Goal: Transaction & Acquisition: Purchase product/service

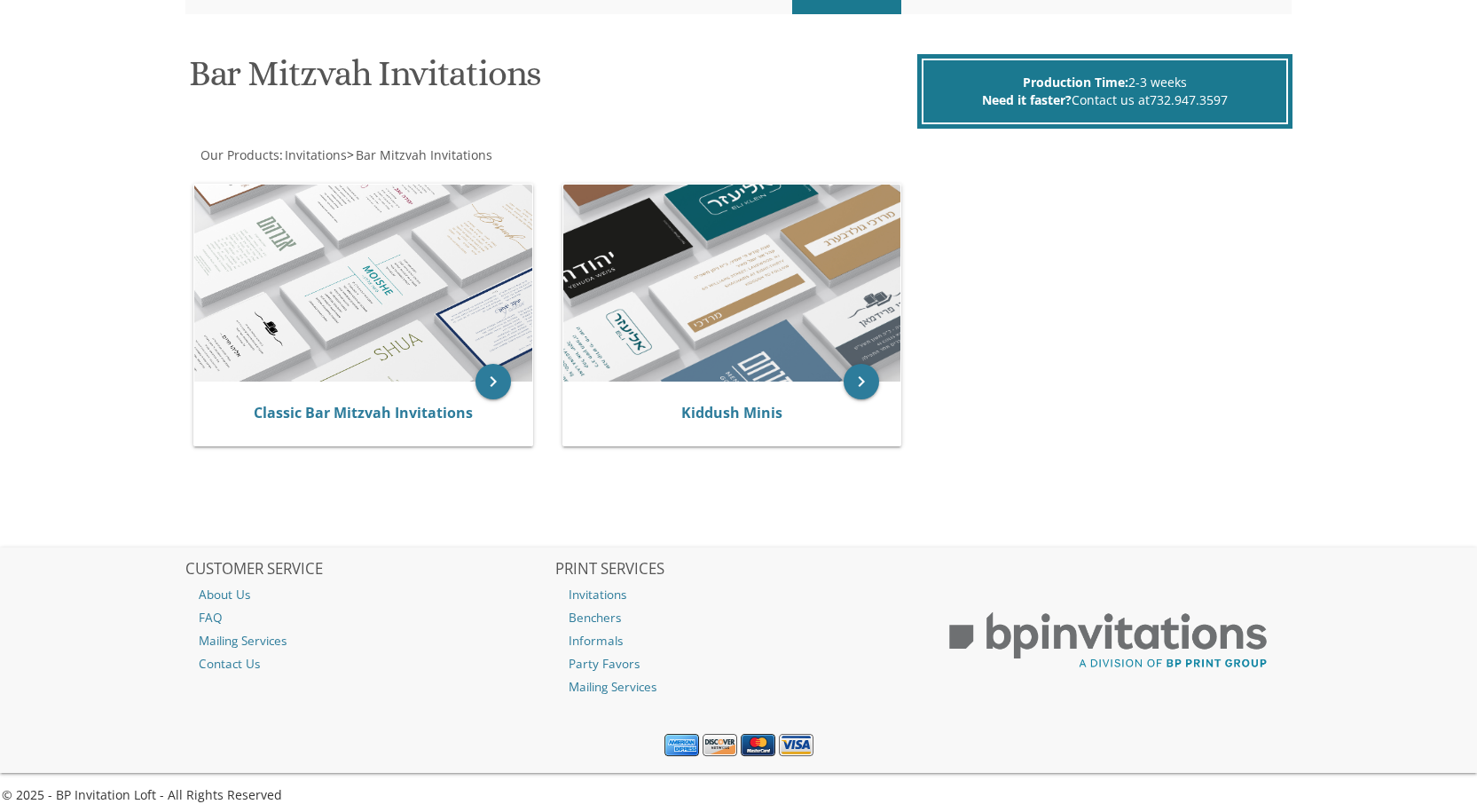
scroll to position [240, 0]
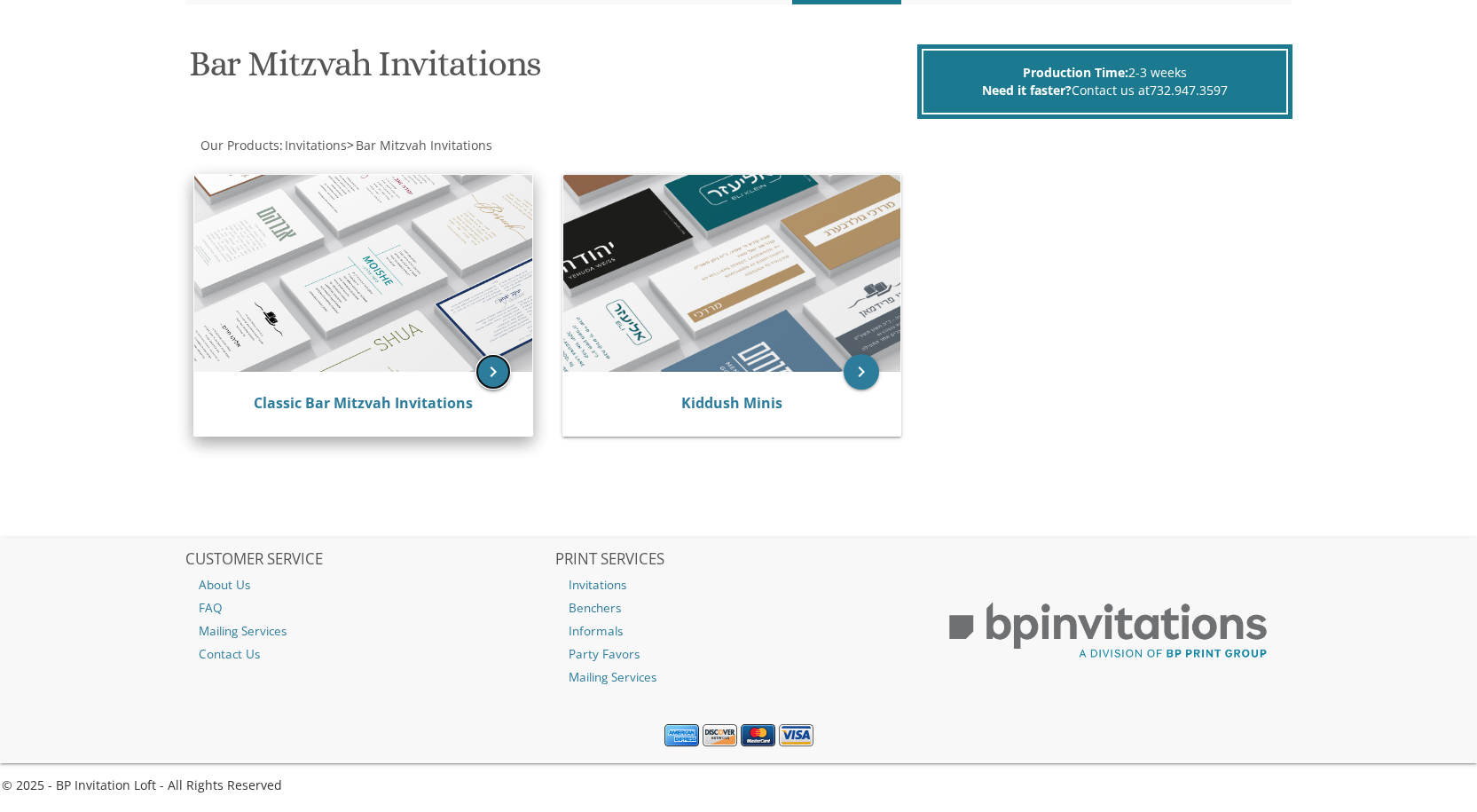
click at [487, 386] on icon "keyboard_arrow_right" at bounding box center [493, 371] width 35 height 35
click at [372, 277] on img at bounding box center [363, 273] width 338 height 197
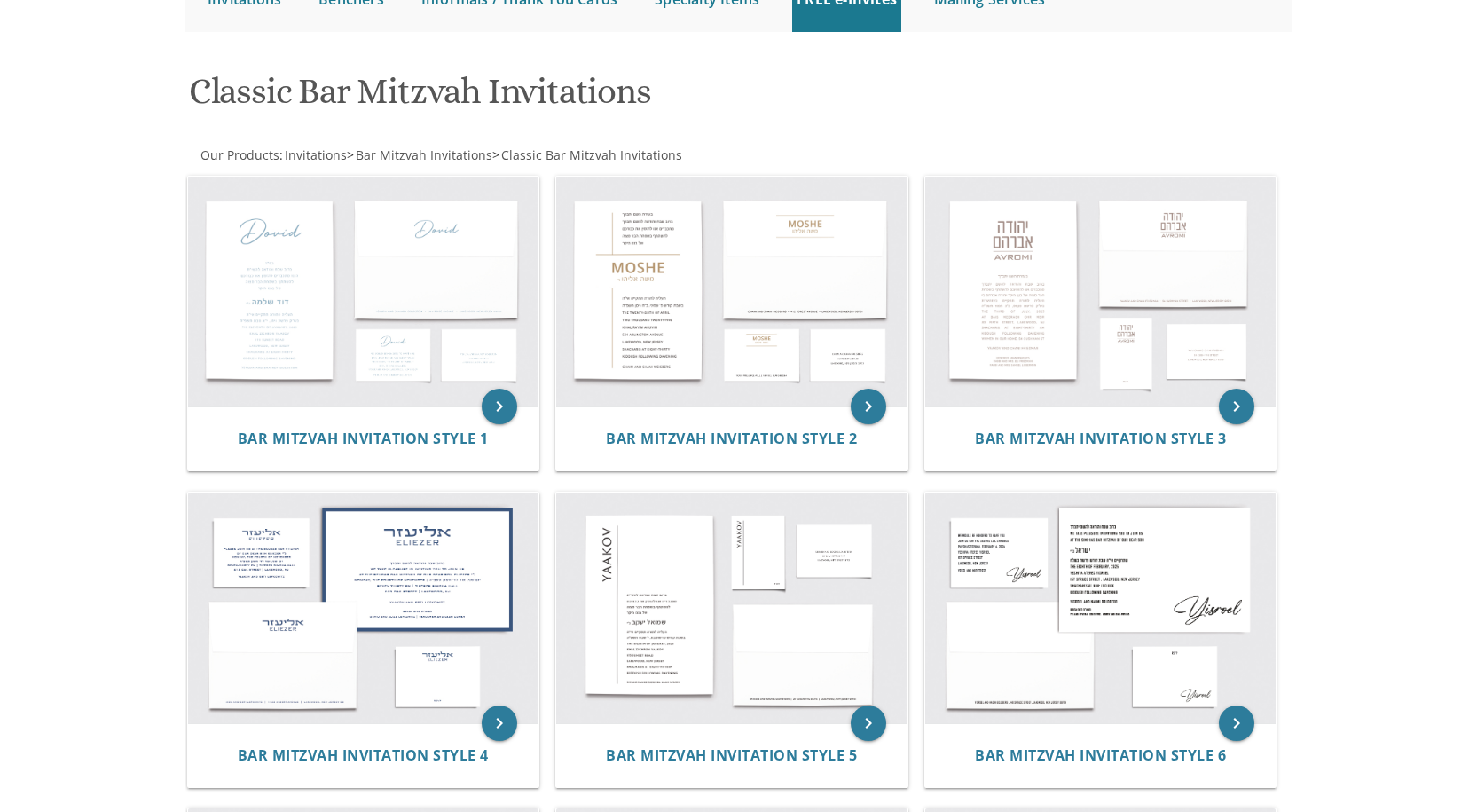
scroll to position [266, 0]
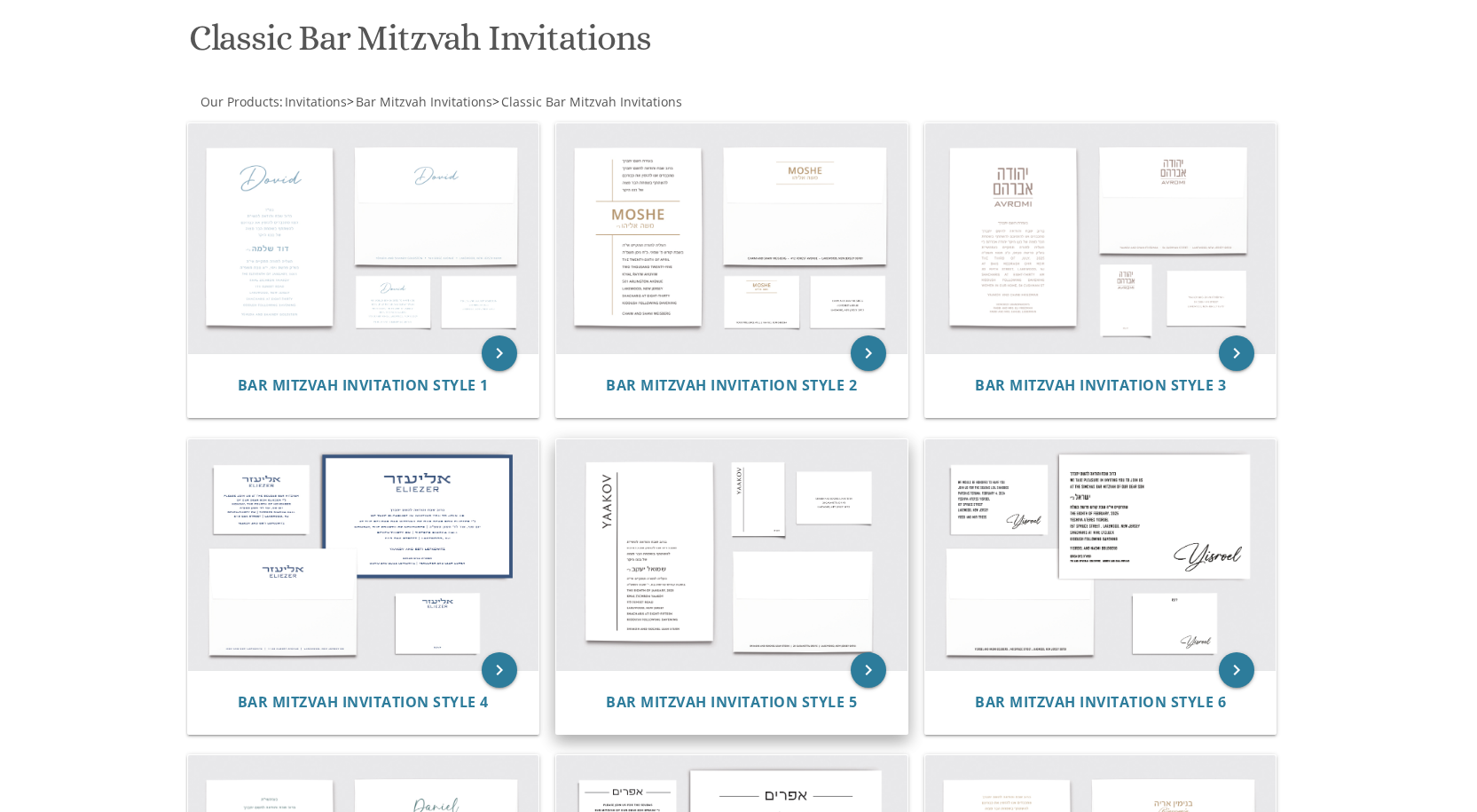
click at [649, 577] on img at bounding box center [732, 554] width 351 height 231
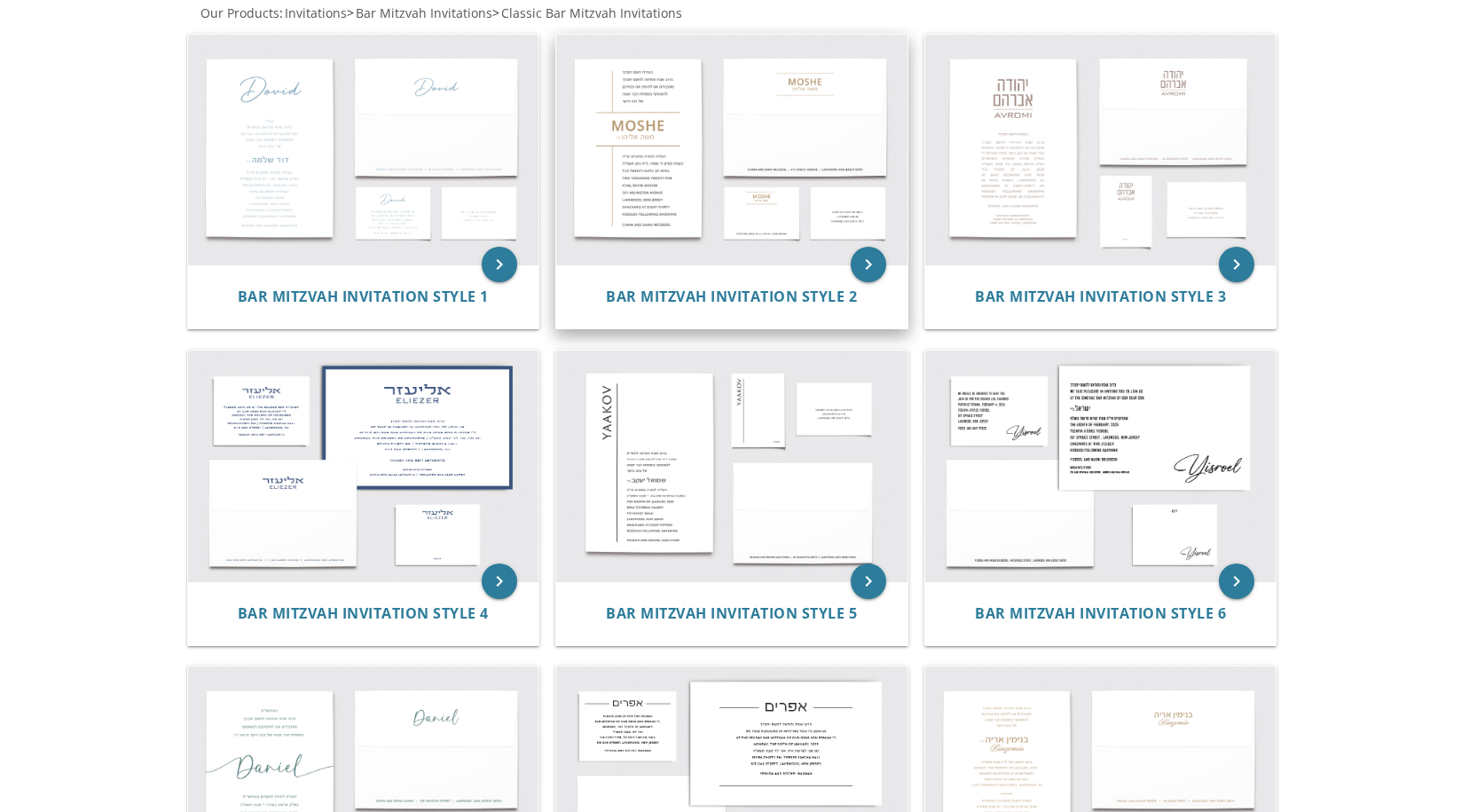
scroll to position [0, 0]
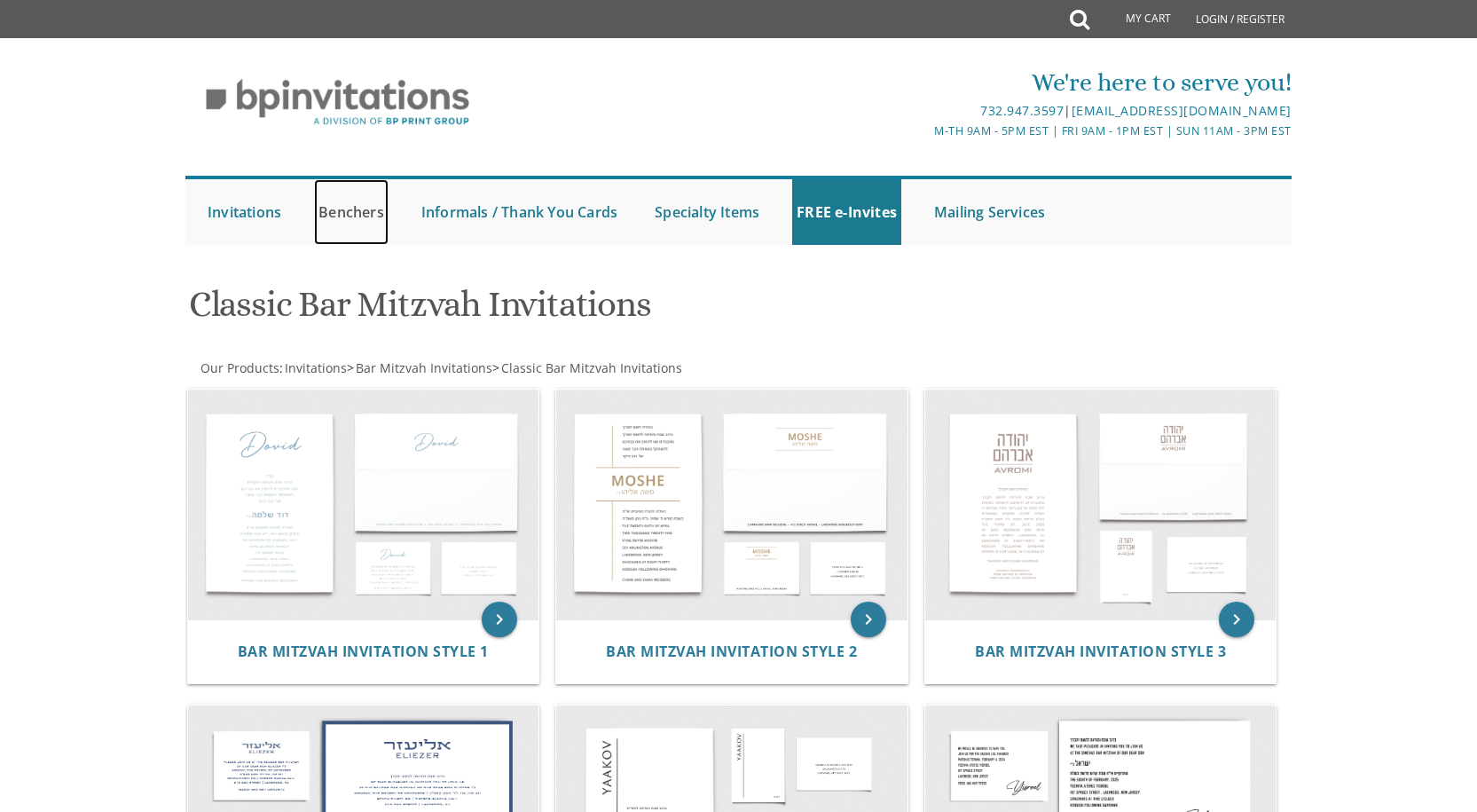
click at [367, 212] on link "Benchers" at bounding box center [351, 212] width 74 height 66
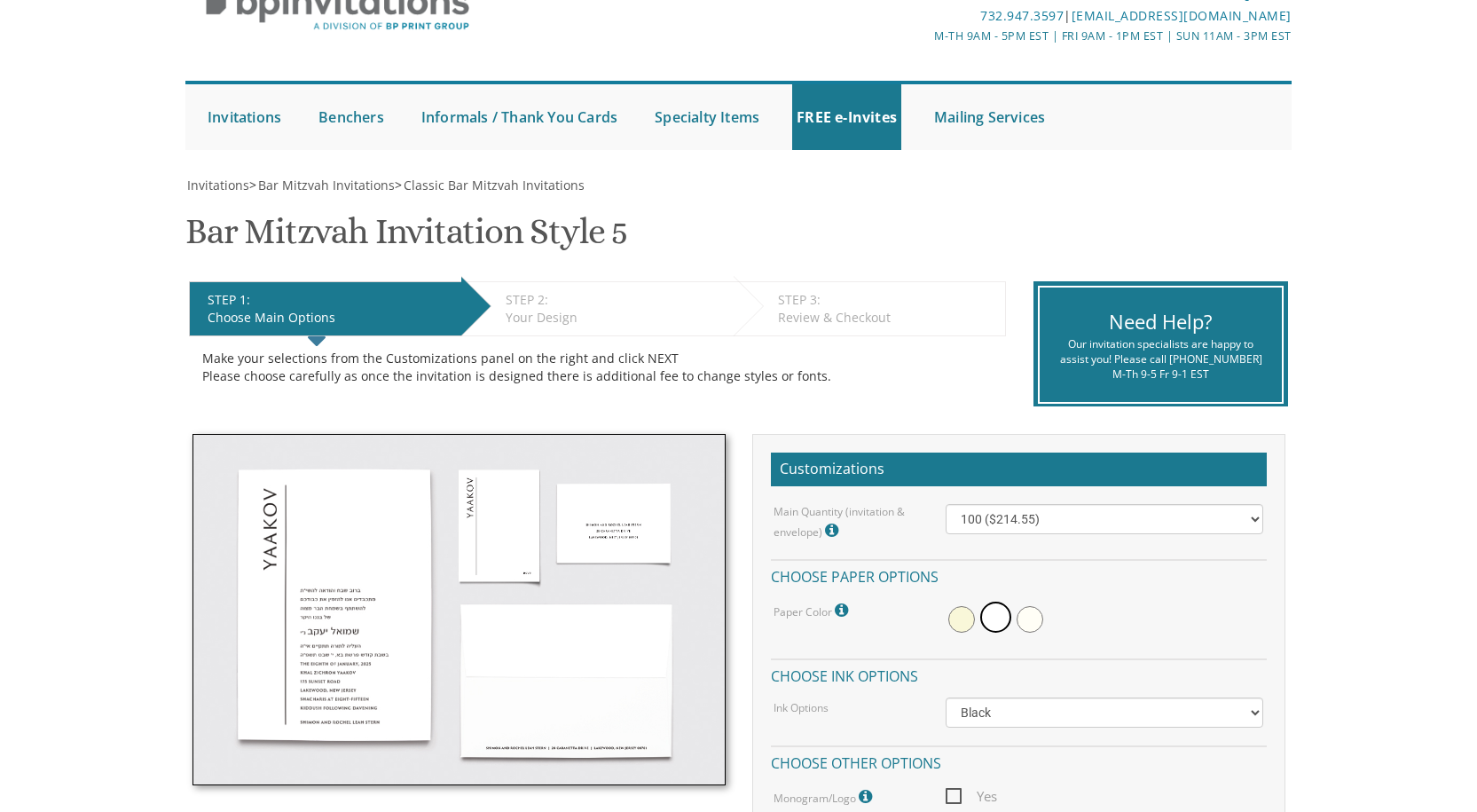
scroll to position [266, 0]
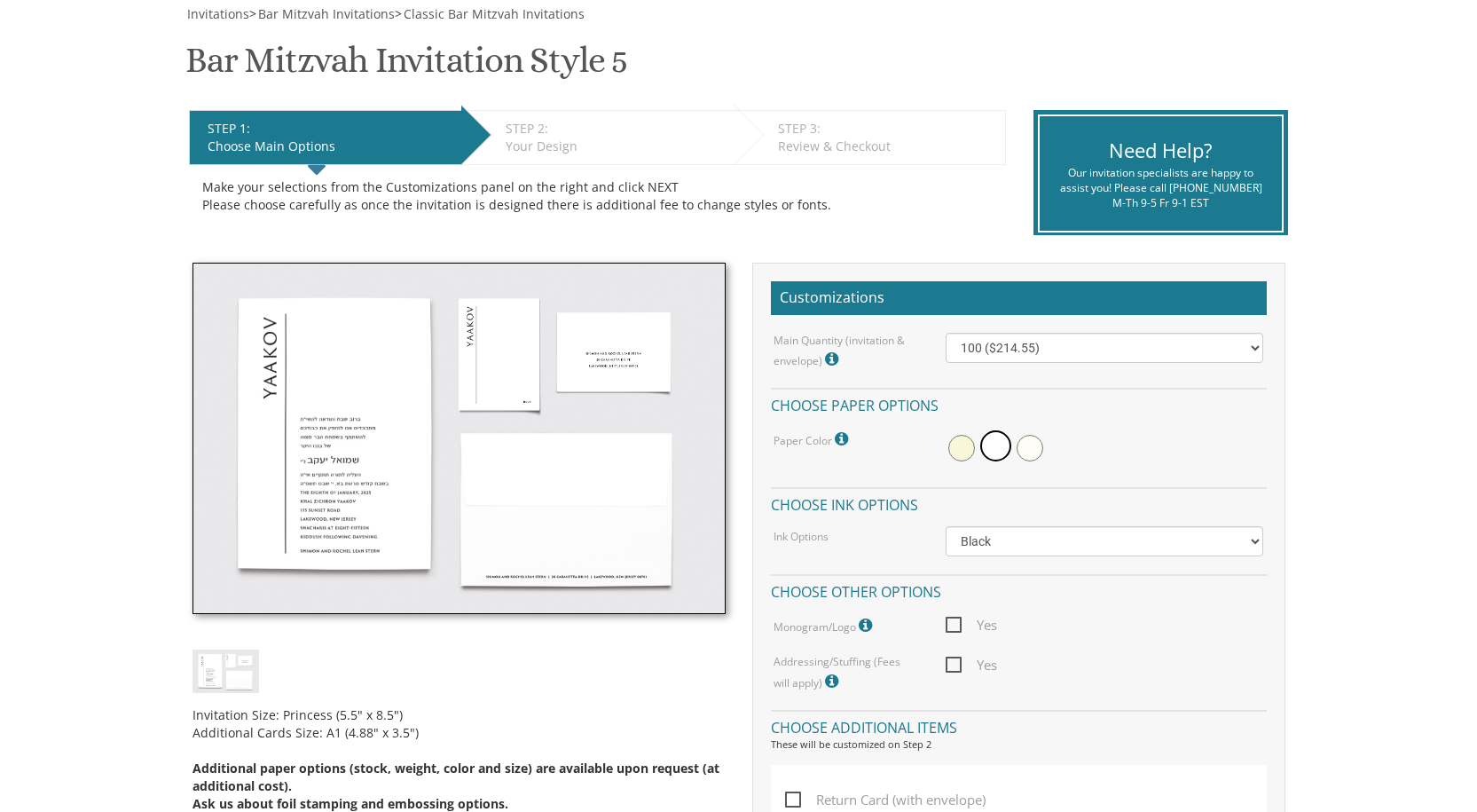
click at [358, 446] on img at bounding box center [459, 438] width 533 height 351
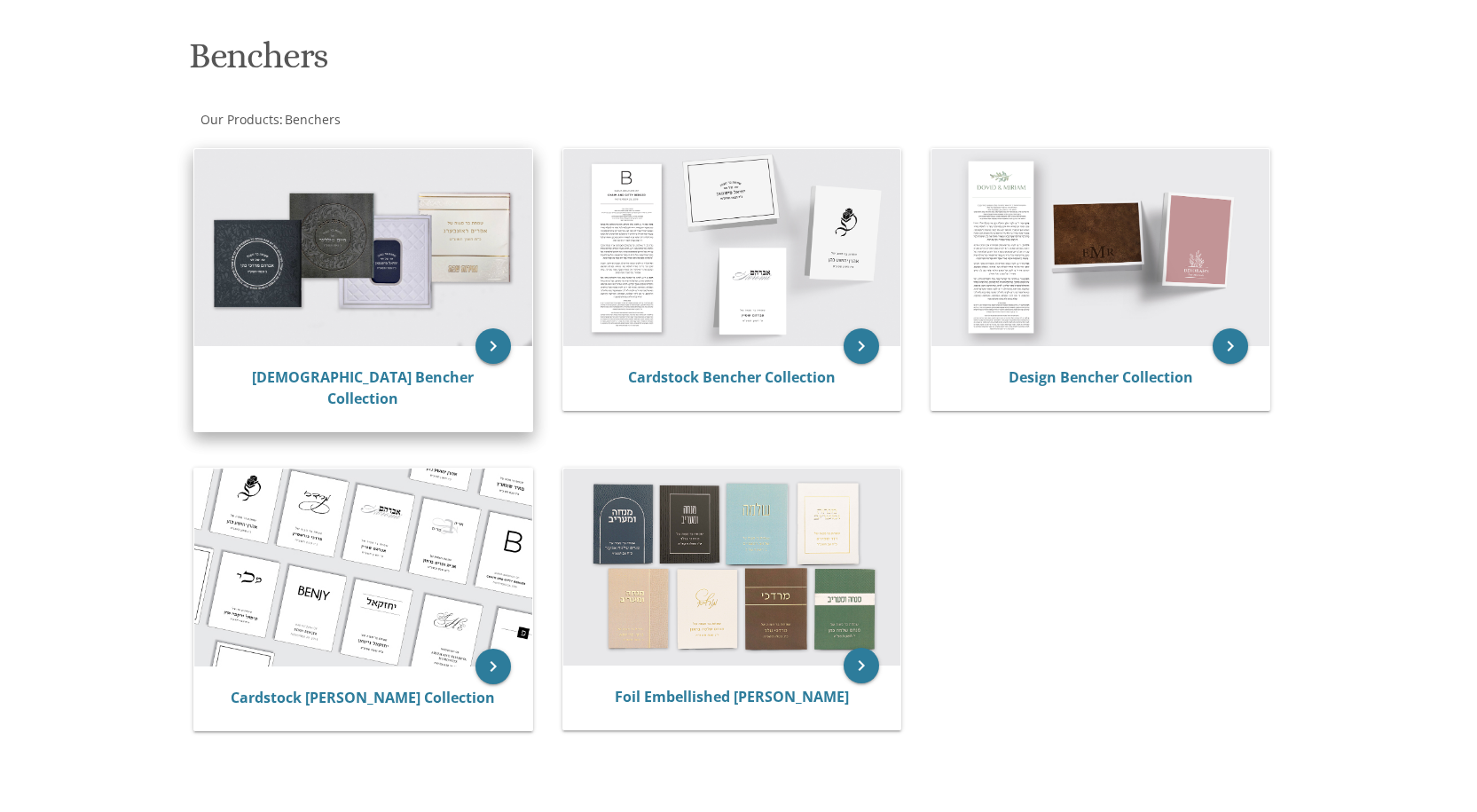
scroll to position [266, 0]
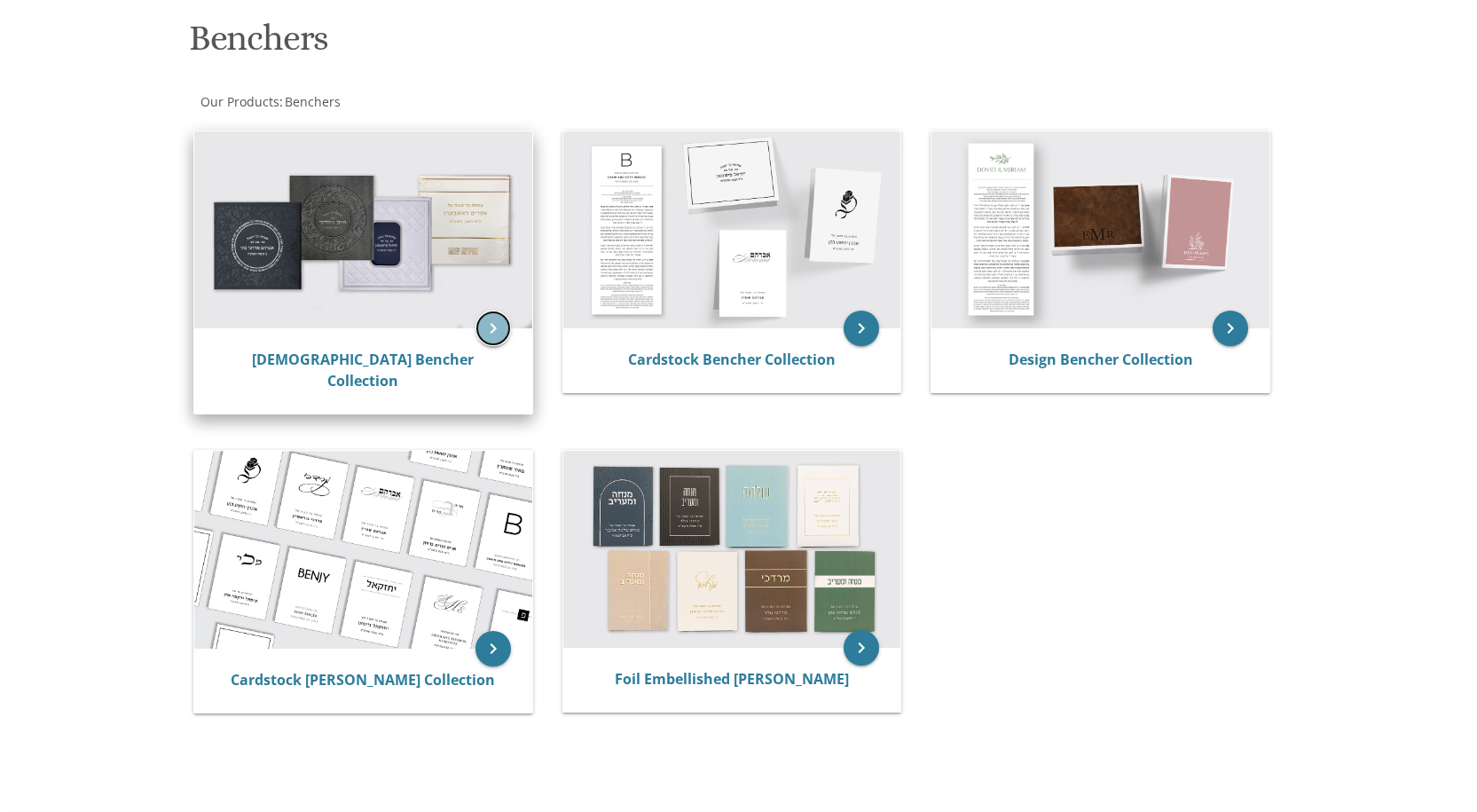
click at [494, 327] on icon "keyboard_arrow_right" at bounding box center [493, 329] width 35 height 35
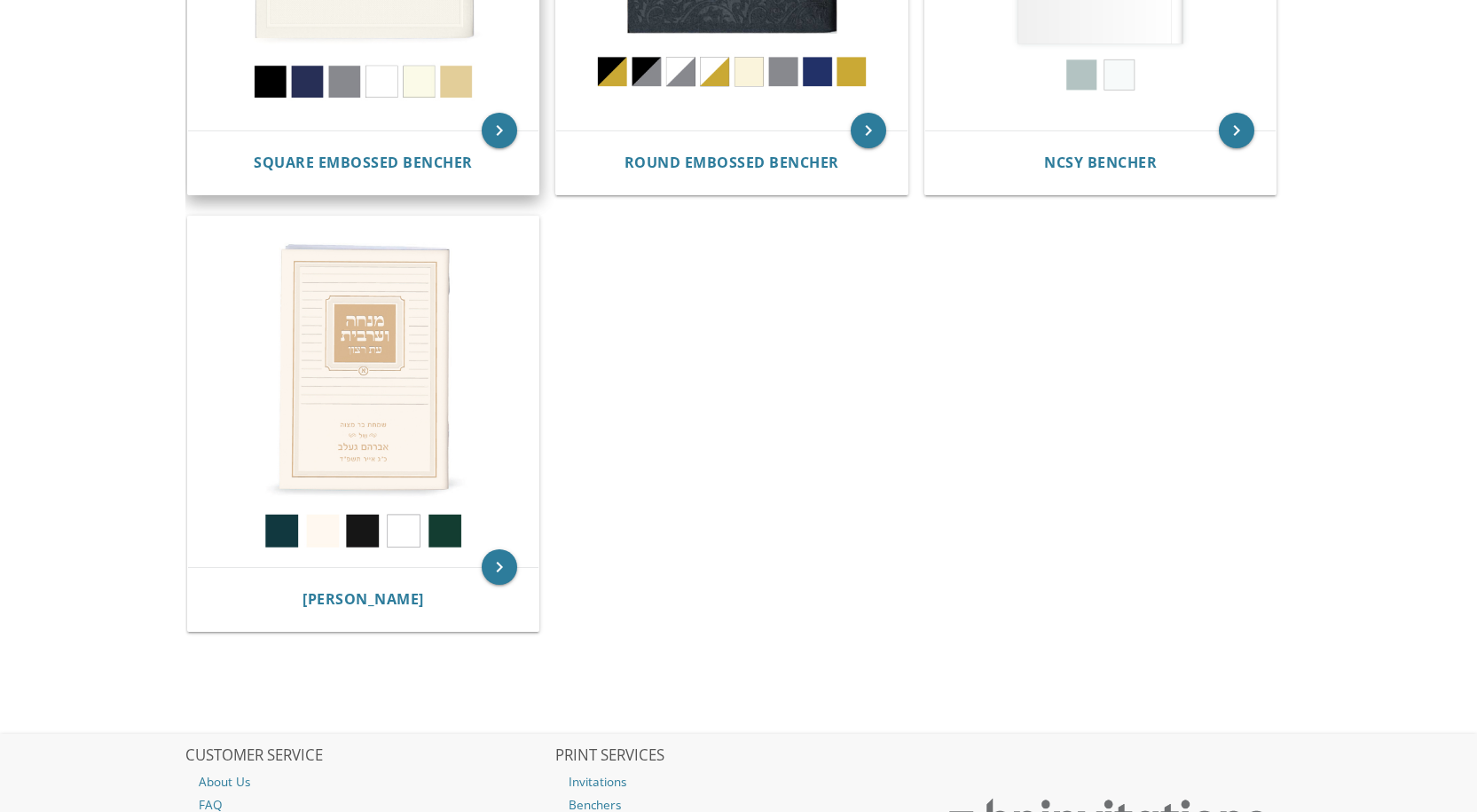
scroll to position [1064, 0]
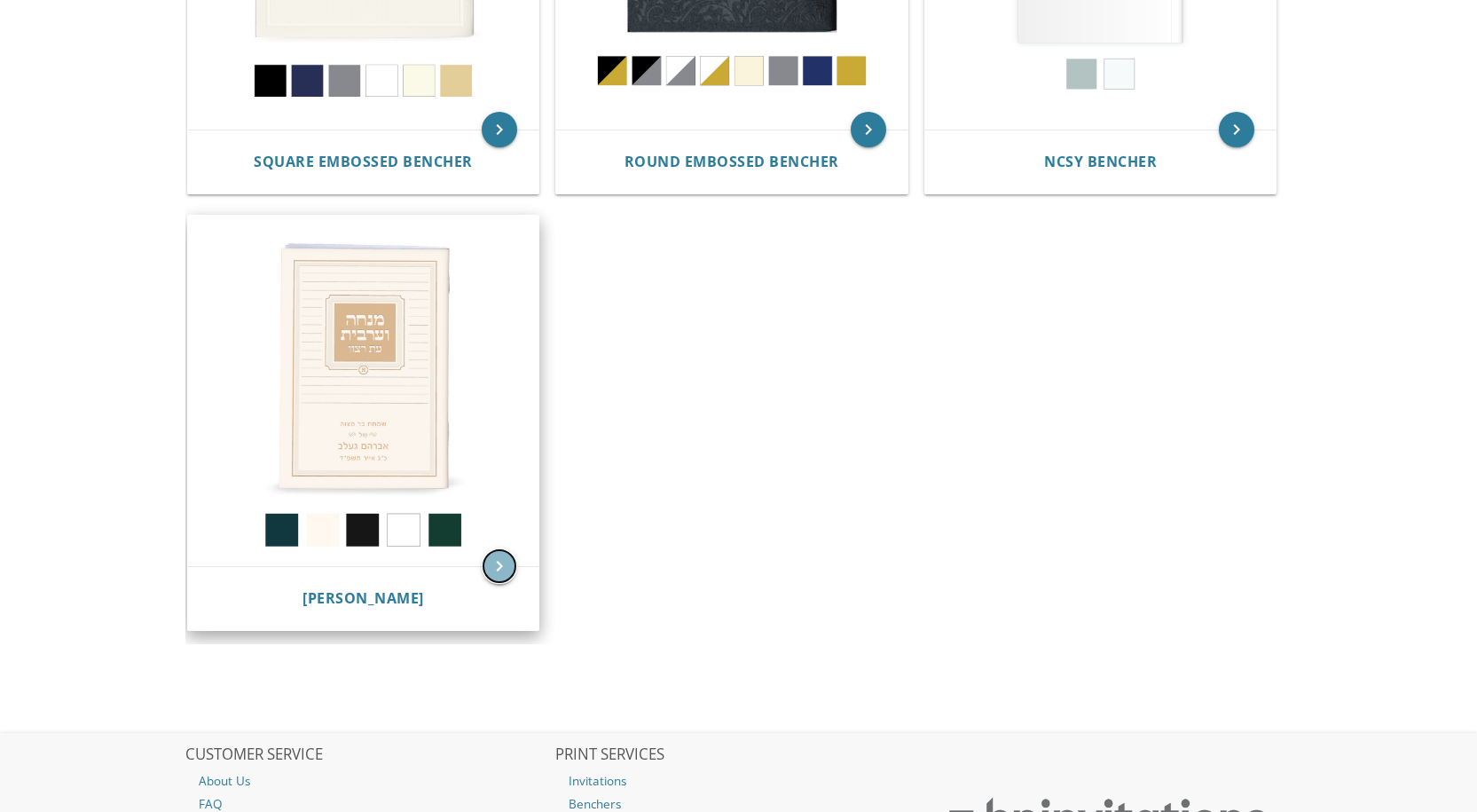
click at [496, 564] on icon "keyboard_arrow_right" at bounding box center [499, 566] width 35 height 35
click at [494, 552] on icon "keyboard_arrow_right" at bounding box center [499, 566] width 35 height 35
click at [411, 376] on img at bounding box center [364, 391] width 351 height 351
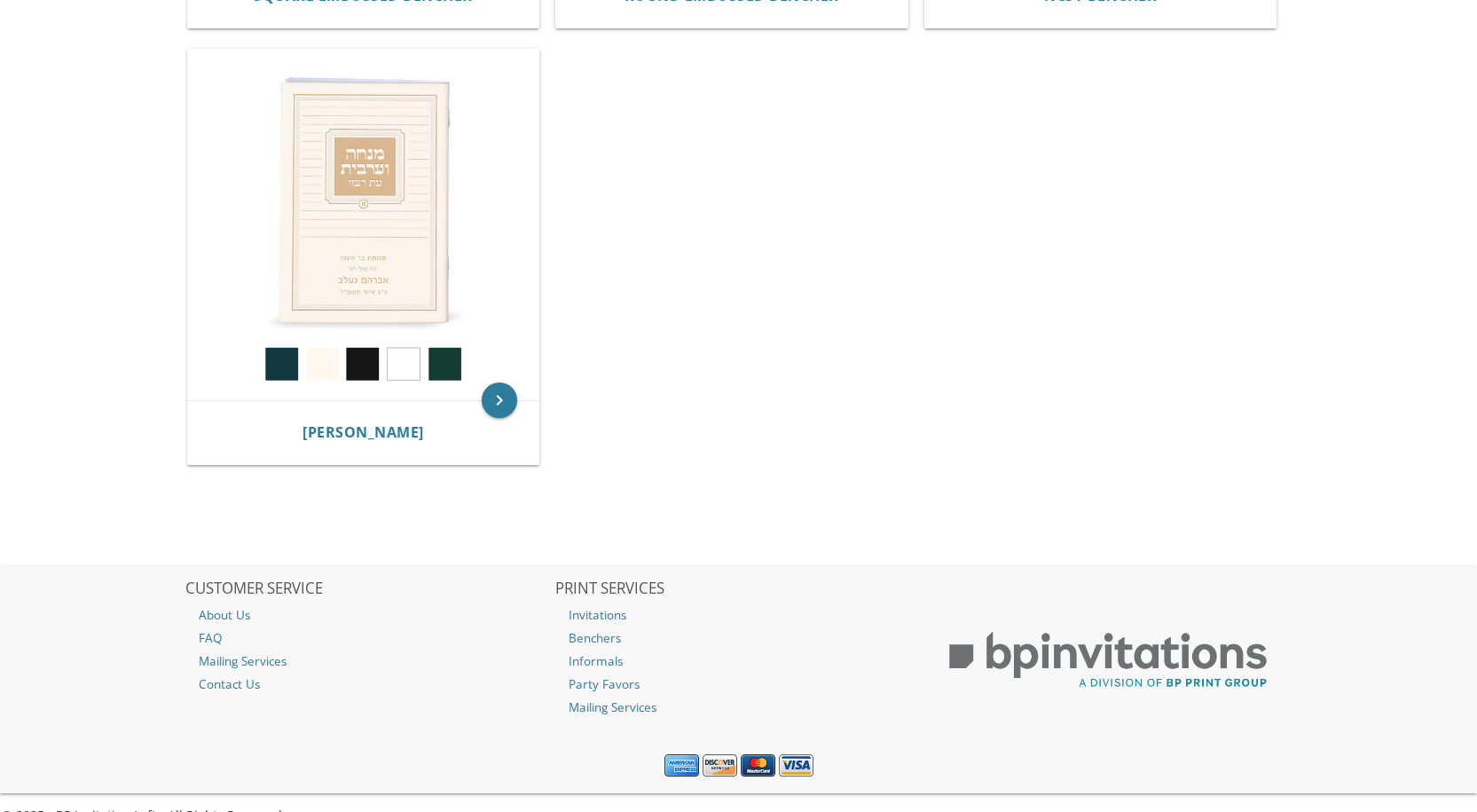
scroll to position [1260, 0]
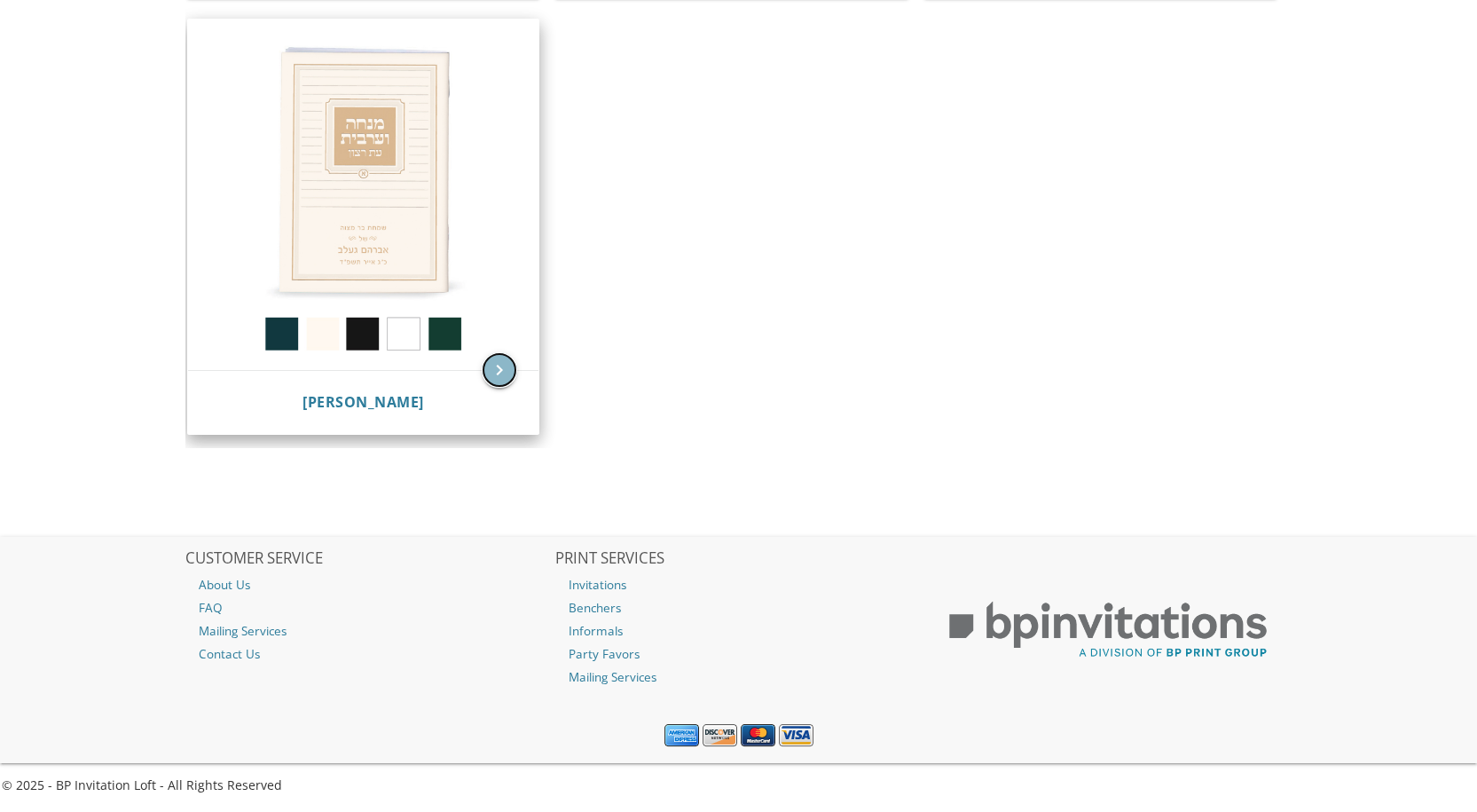
click at [499, 369] on icon "keyboard_arrow_right" at bounding box center [499, 369] width 35 height 35
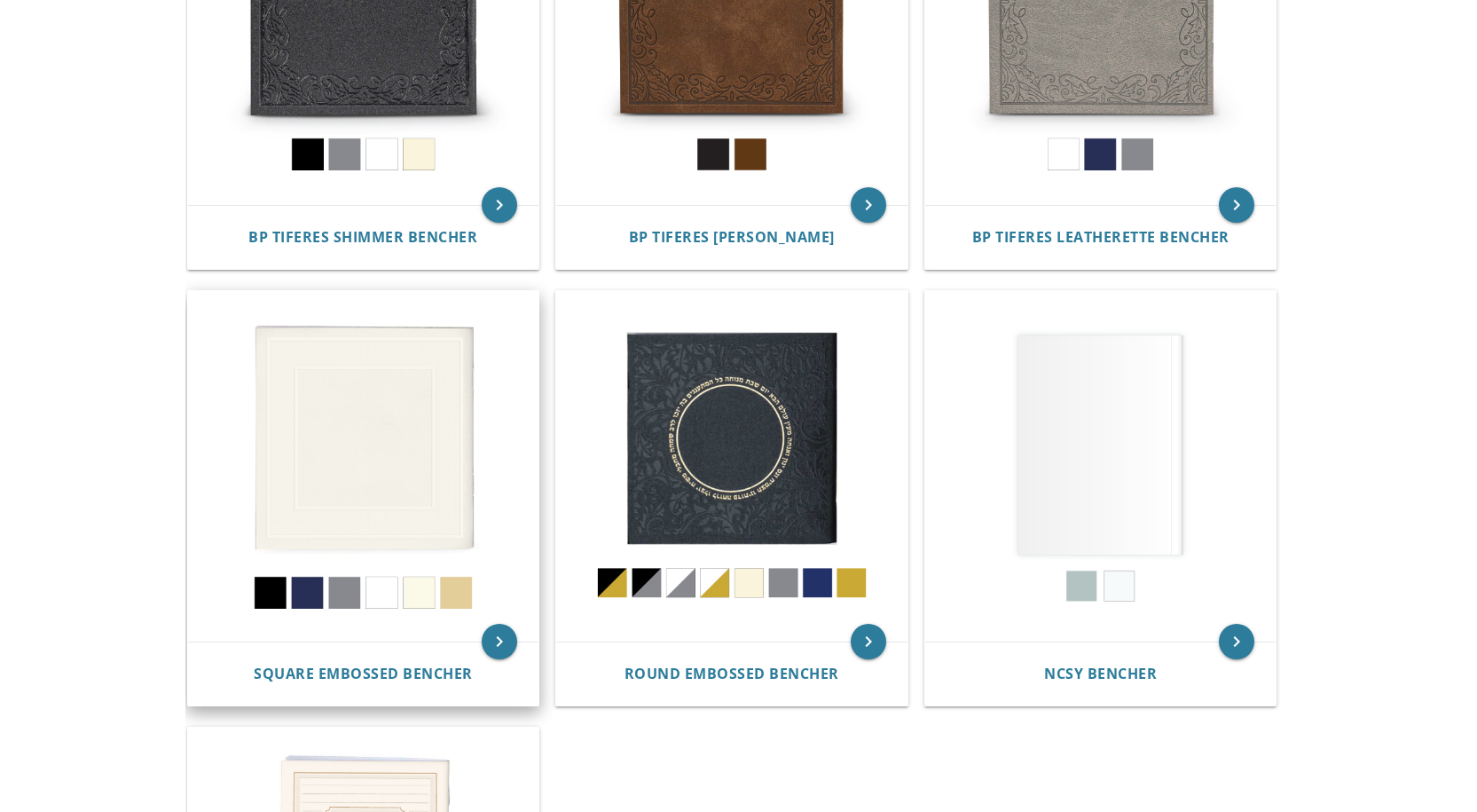
scroll to position [551, 0]
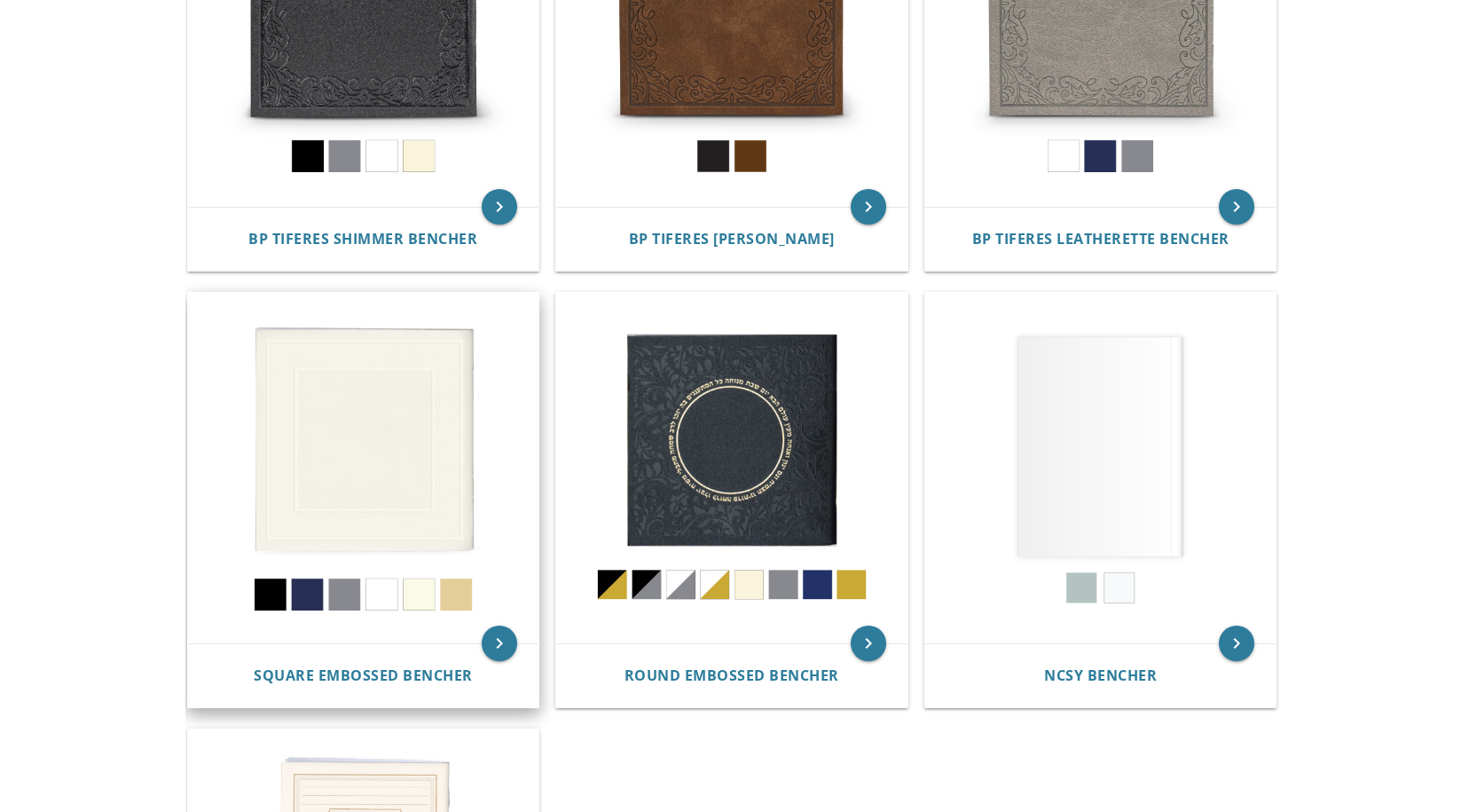
click at [386, 398] on img at bounding box center [364, 468] width 351 height 351
click at [495, 646] on icon "keyboard_arrow_right" at bounding box center [499, 643] width 35 height 35
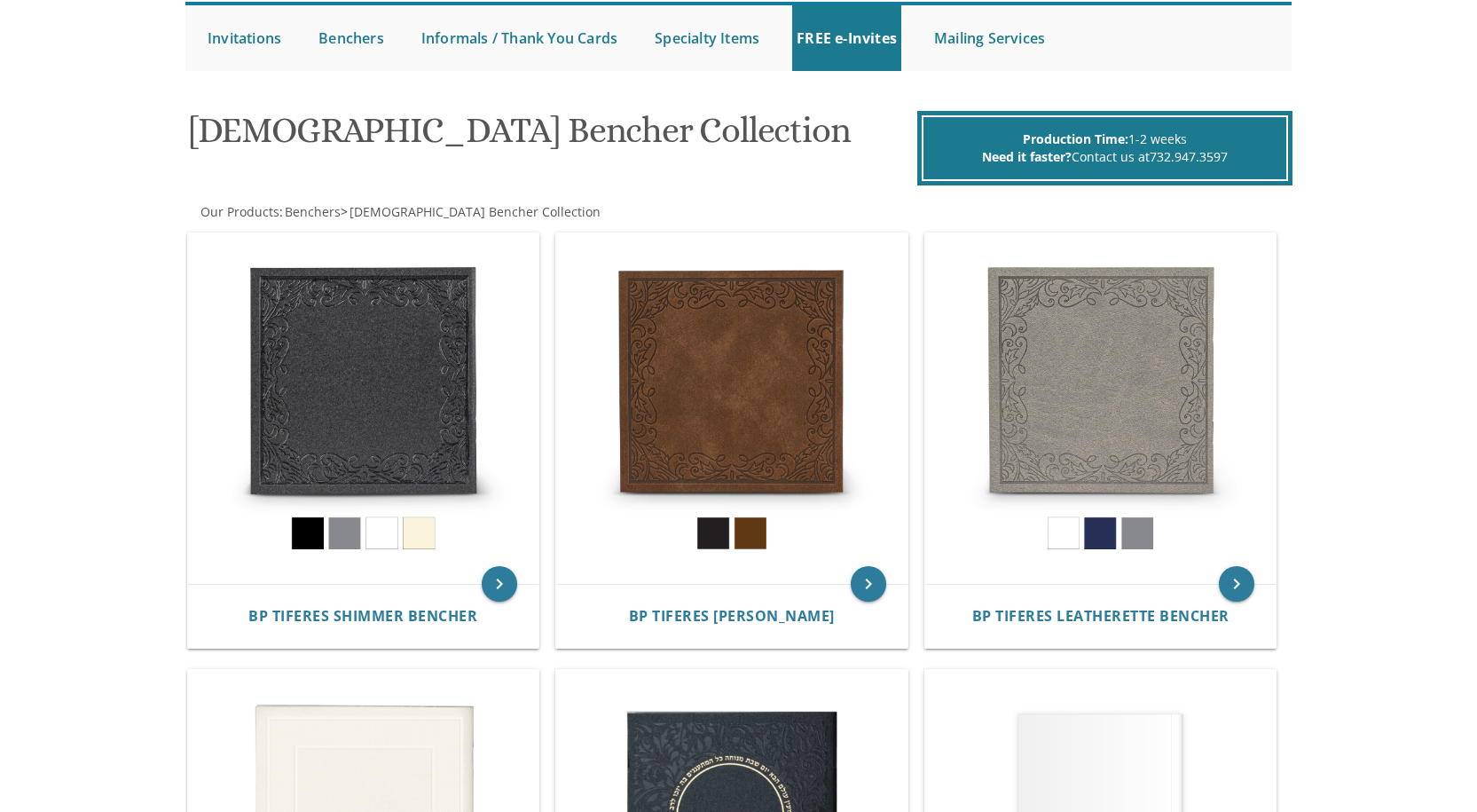
scroll to position [108, 0]
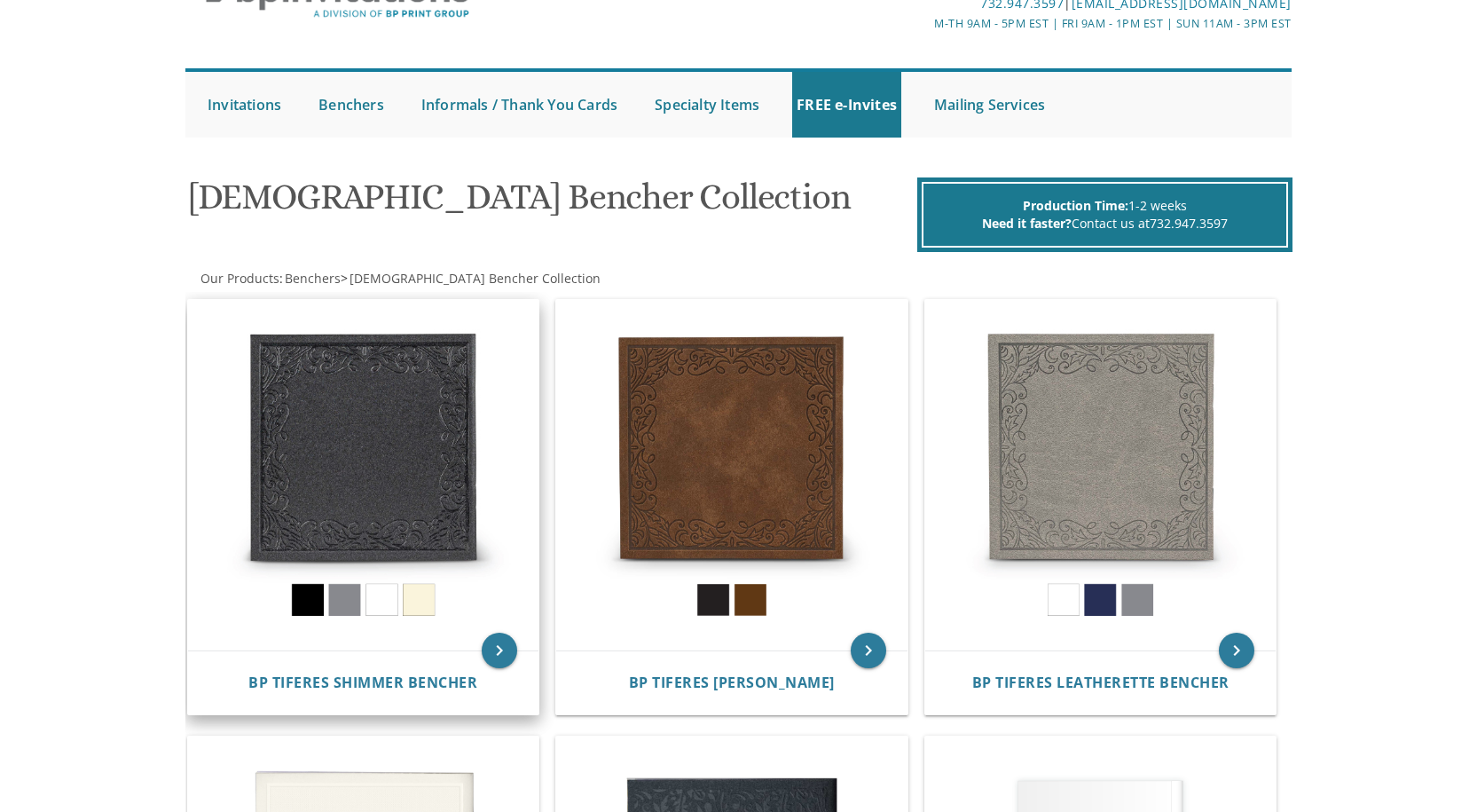
click at [351, 495] on img at bounding box center [364, 475] width 351 height 351
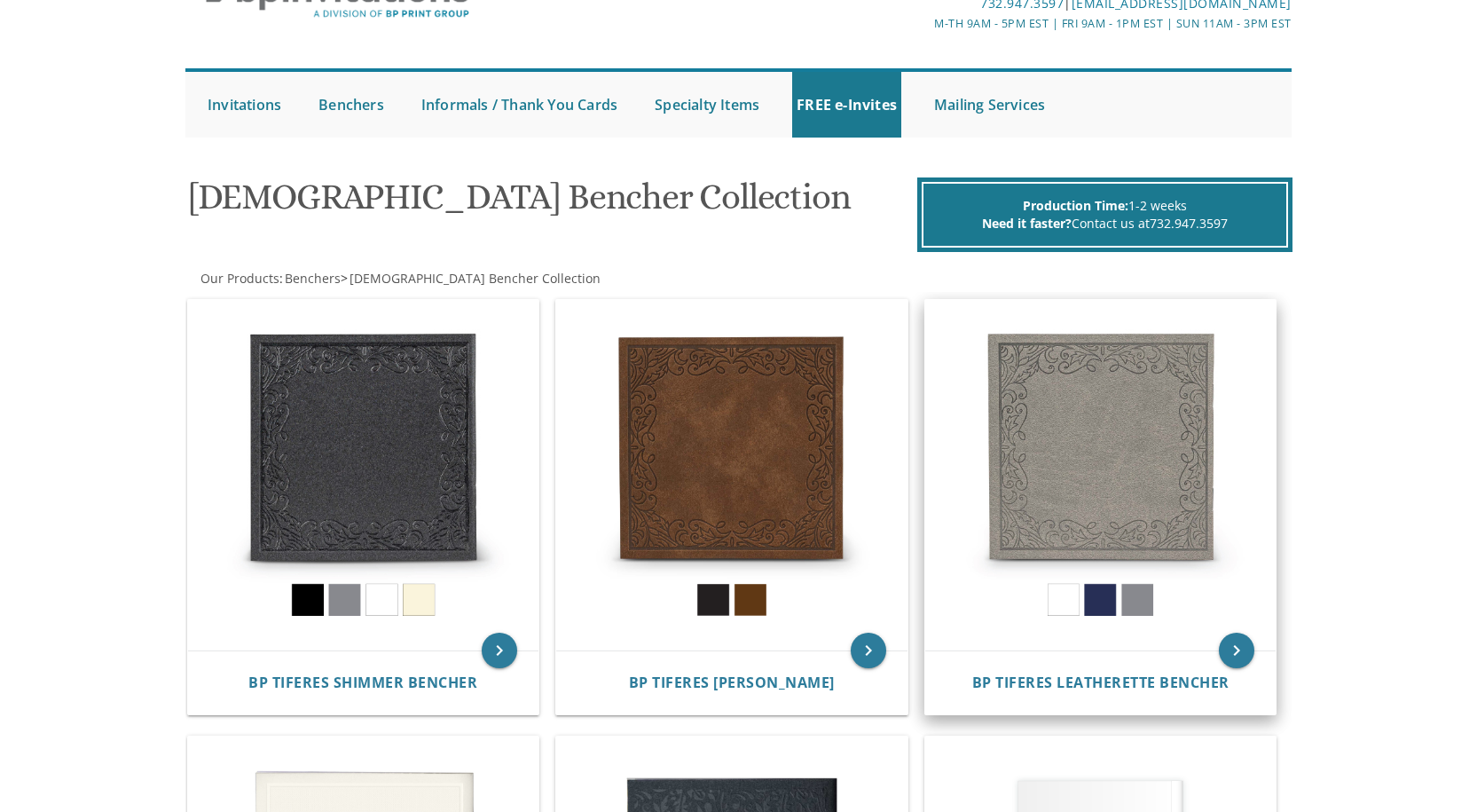
click at [1044, 450] on img at bounding box center [1101, 475] width 351 height 351
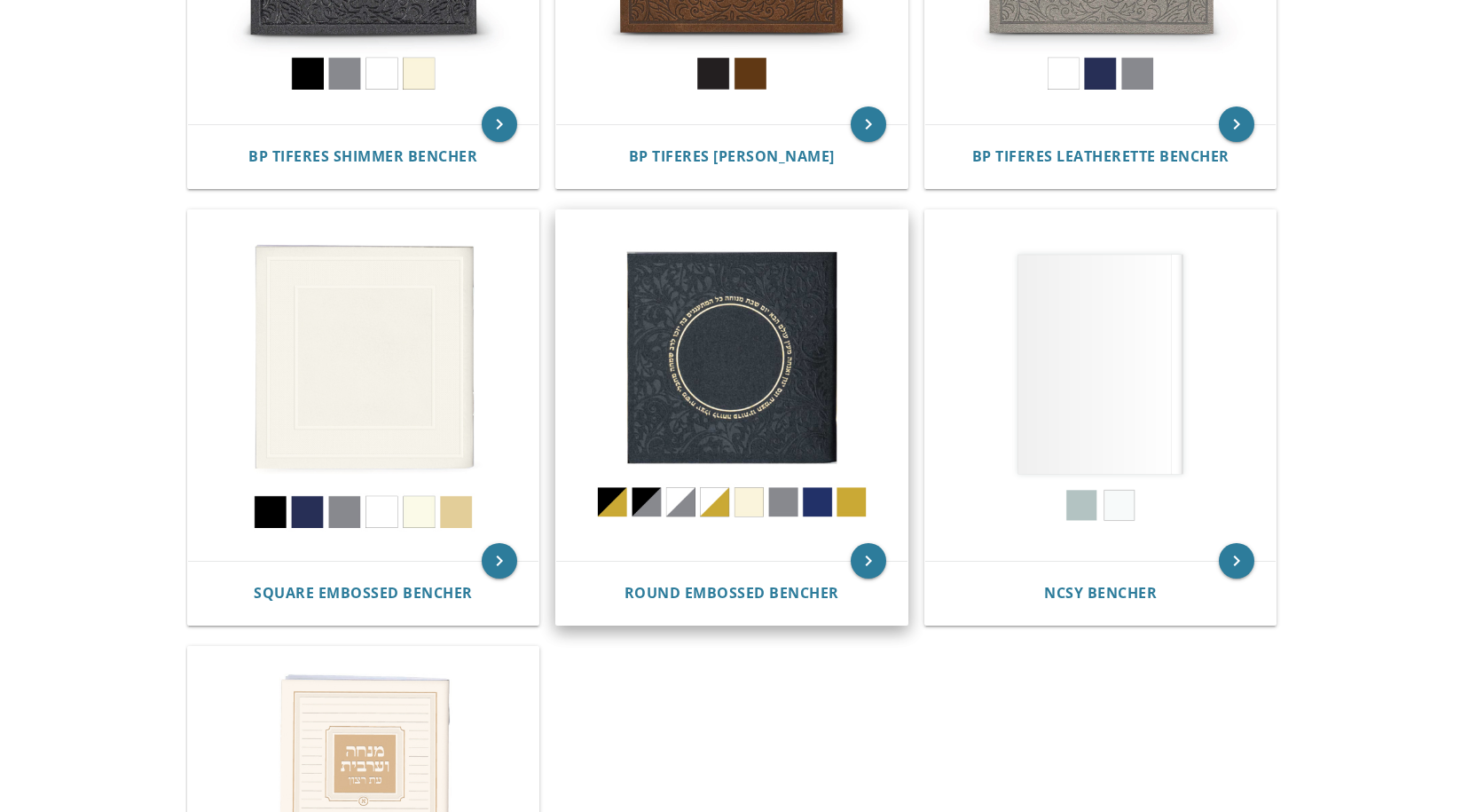
scroll to position [906, 0]
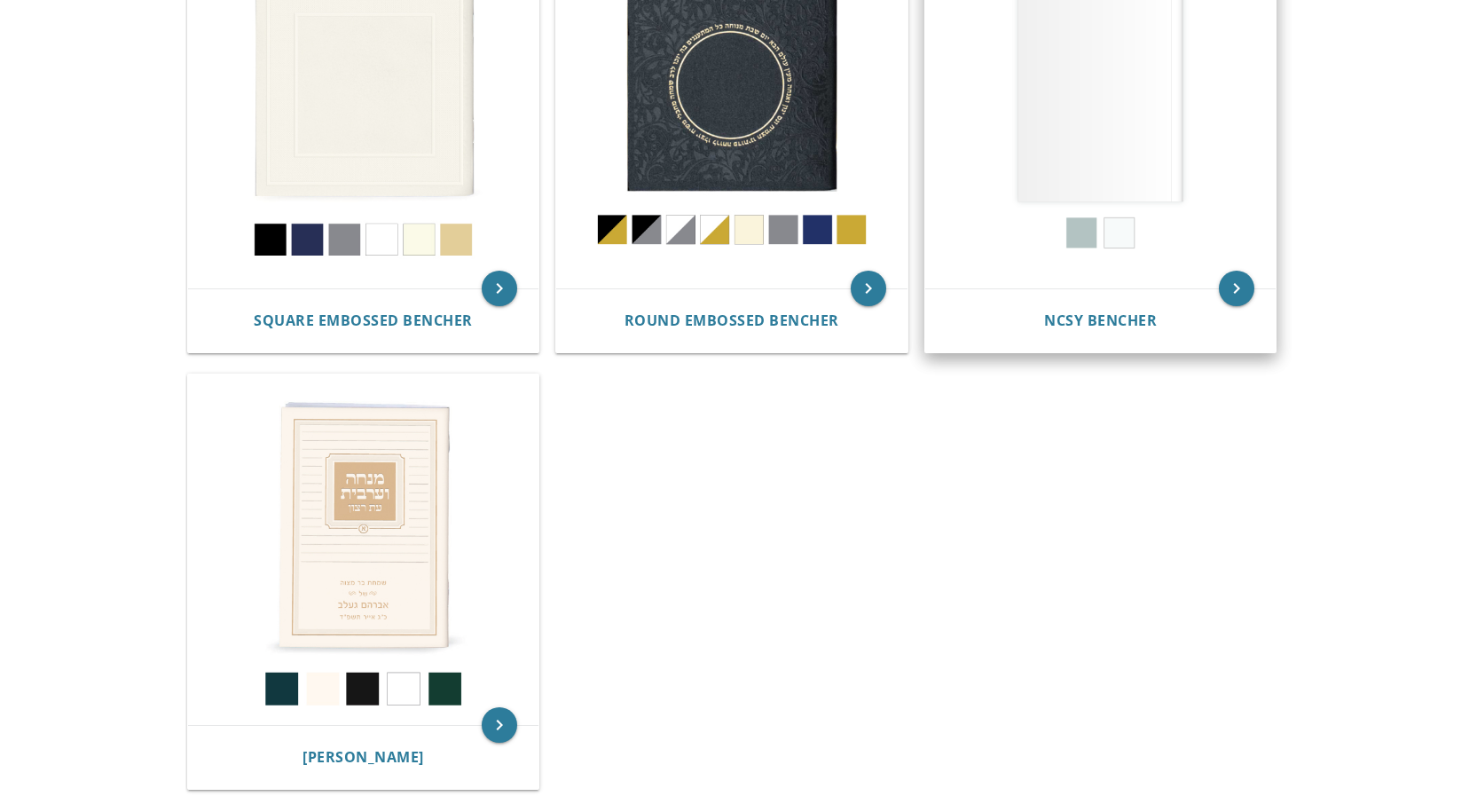
click at [1109, 147] on img at bounding box center [1101, 113] width 351 height 351
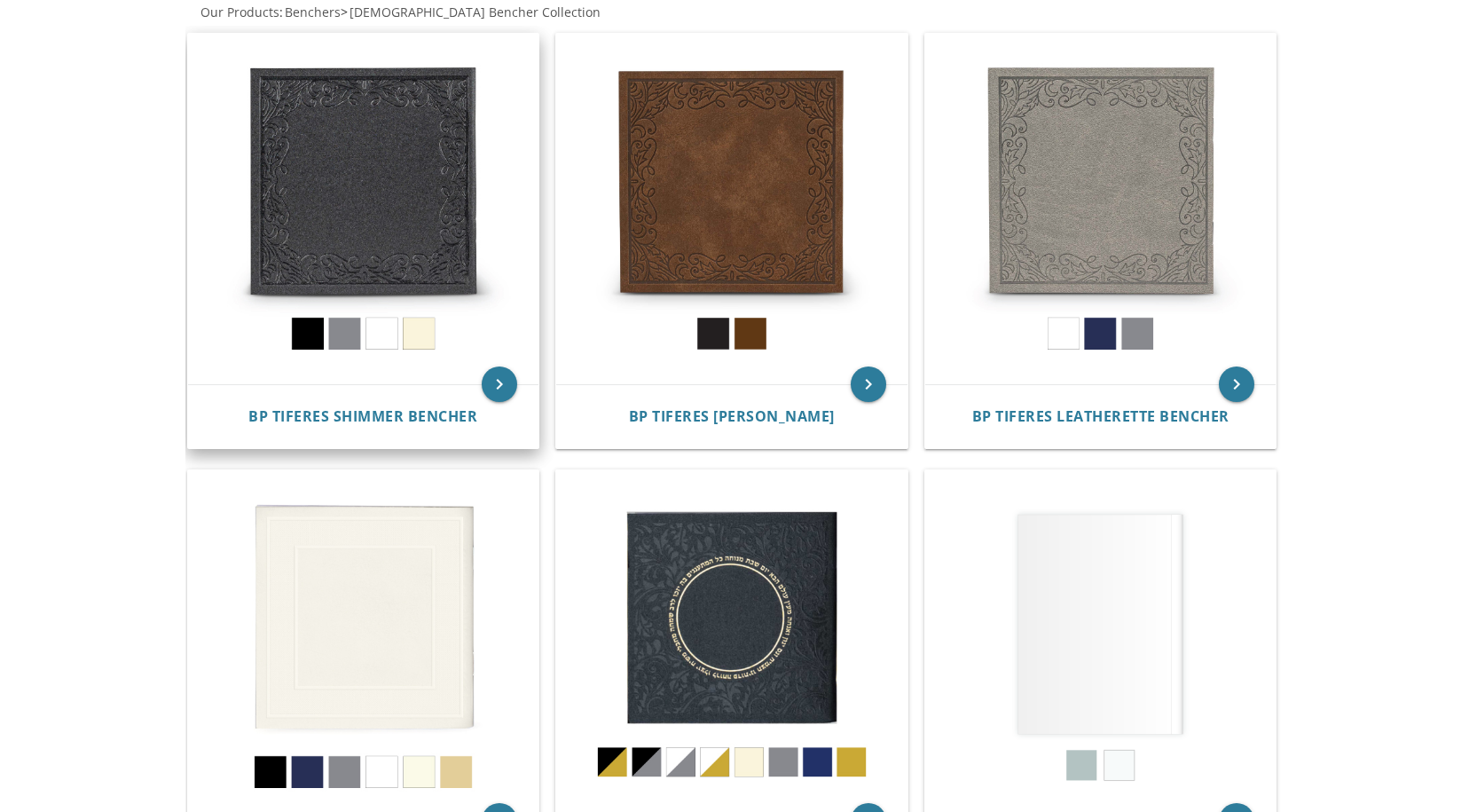
scroll to position [108, 0]
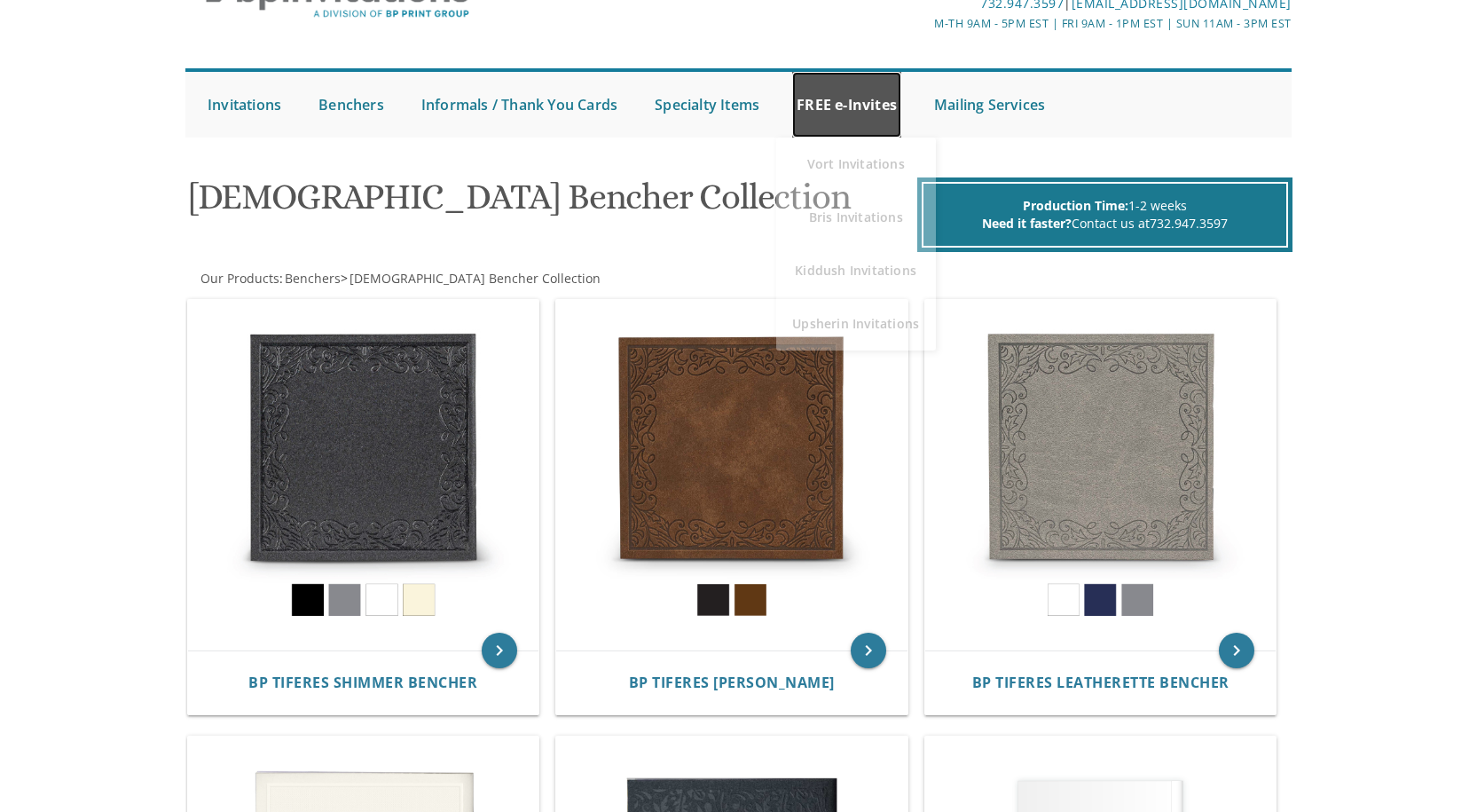
click at [858, 100] on link "FREE e-Invites" at bounding box center [848, 104] width 110 height 66
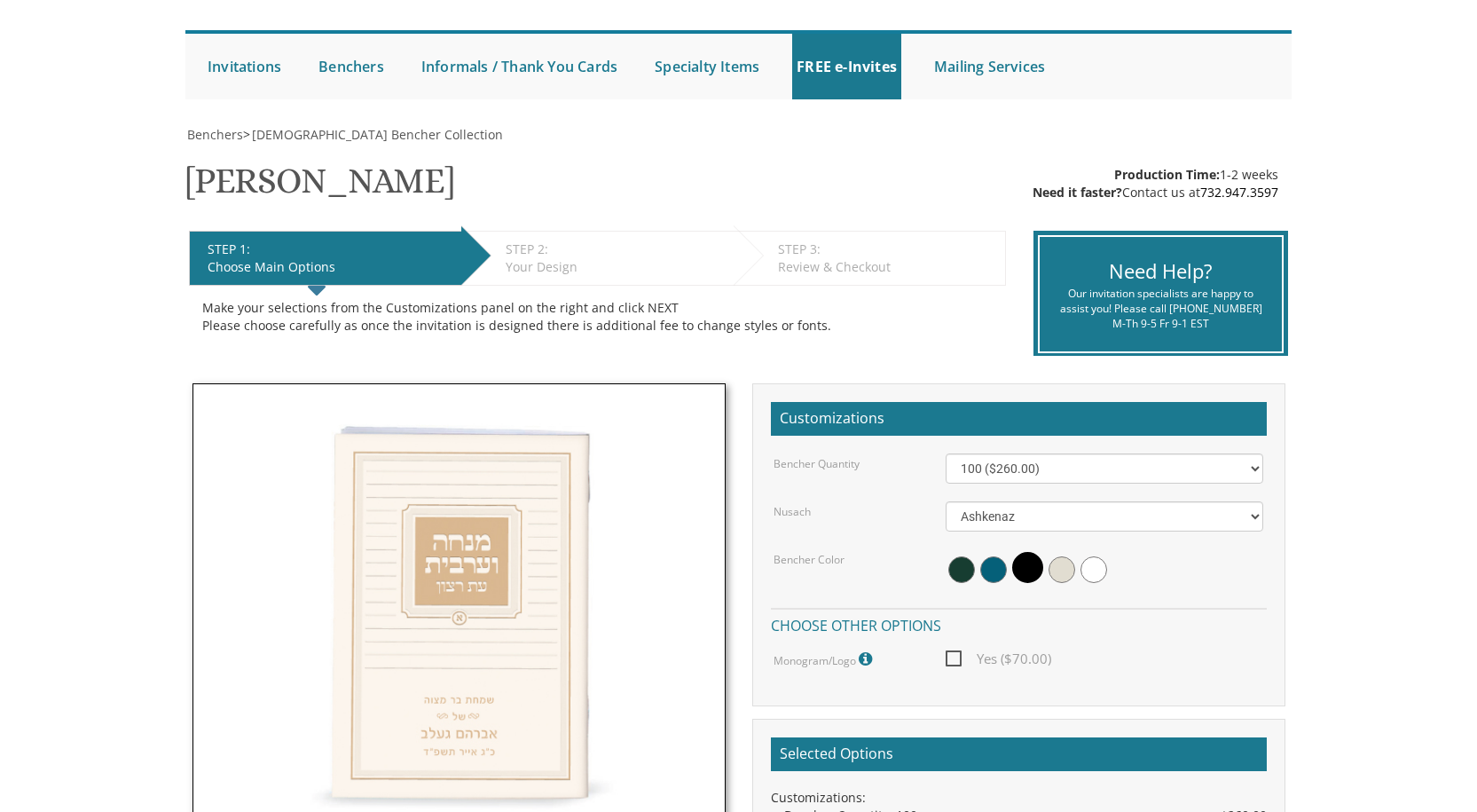
scroll to position [177, 0]
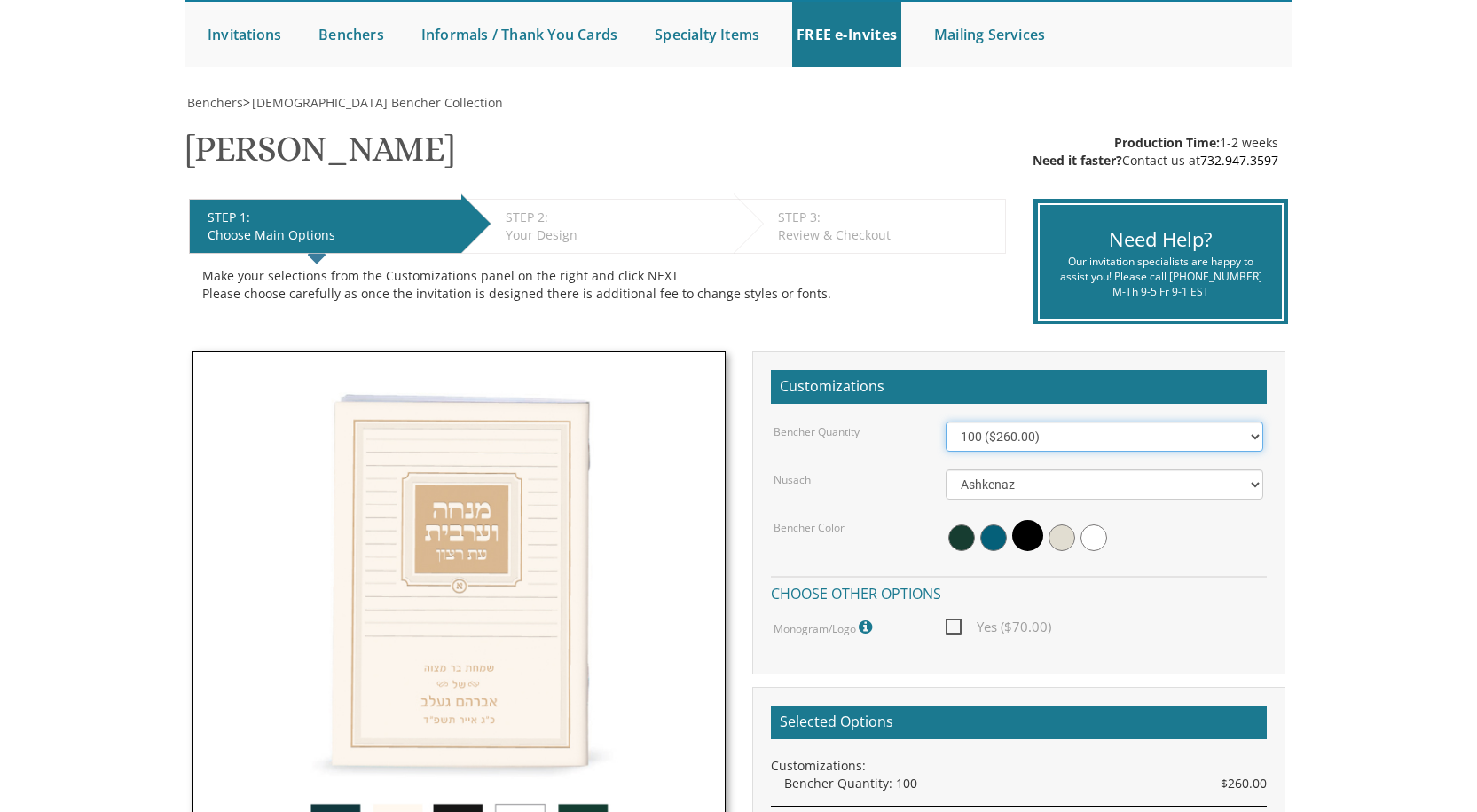
click at [1240, 439] on select "100 ($260.00) 200 ($520.00) 300 ($780.00) 400 ($1,040.00) 500 ($1,300.00)" at bounding box center [1105, 436] width 317 height 30
click at [1361, 432] on body "My Cart {{shoppingcart.totalQuantityDisplay}} Total: {{shoppingcart.subtotal}} …" at bounding box center [738, 808] width 1477 height 1972
click at [1026, 538] on span at bounding box center [1028, 535] width 31 height 31
click at [953, 632] on span "Yes ($70.00)" at bounding box center [999, 626] width 106 height 22
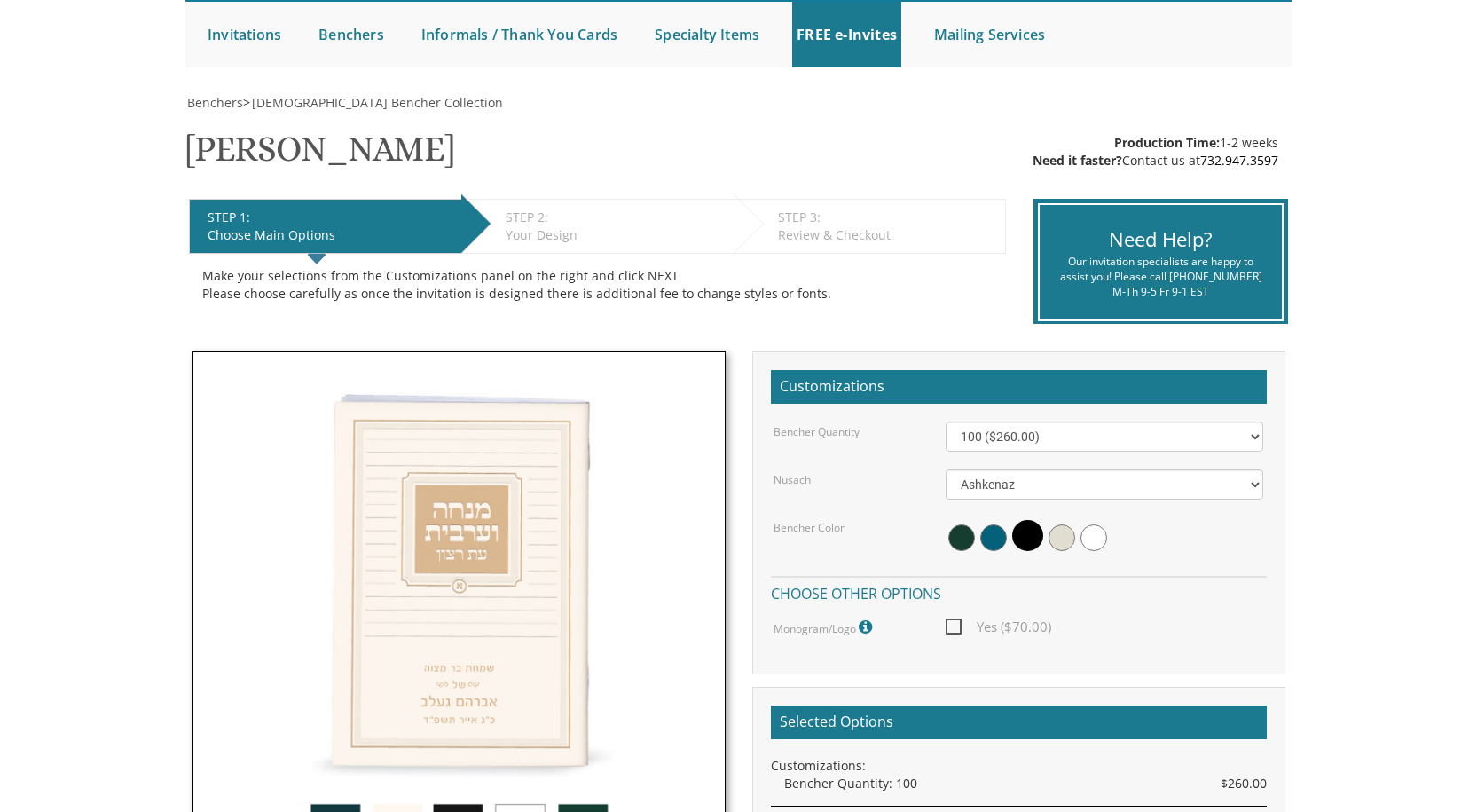
click at [953, 631] on input "Yes ($70.00)" at bounding box center [952, 625] width 11 height 11
click at [990, 542] on span at bounding box center [993, 537] width 27 height 27
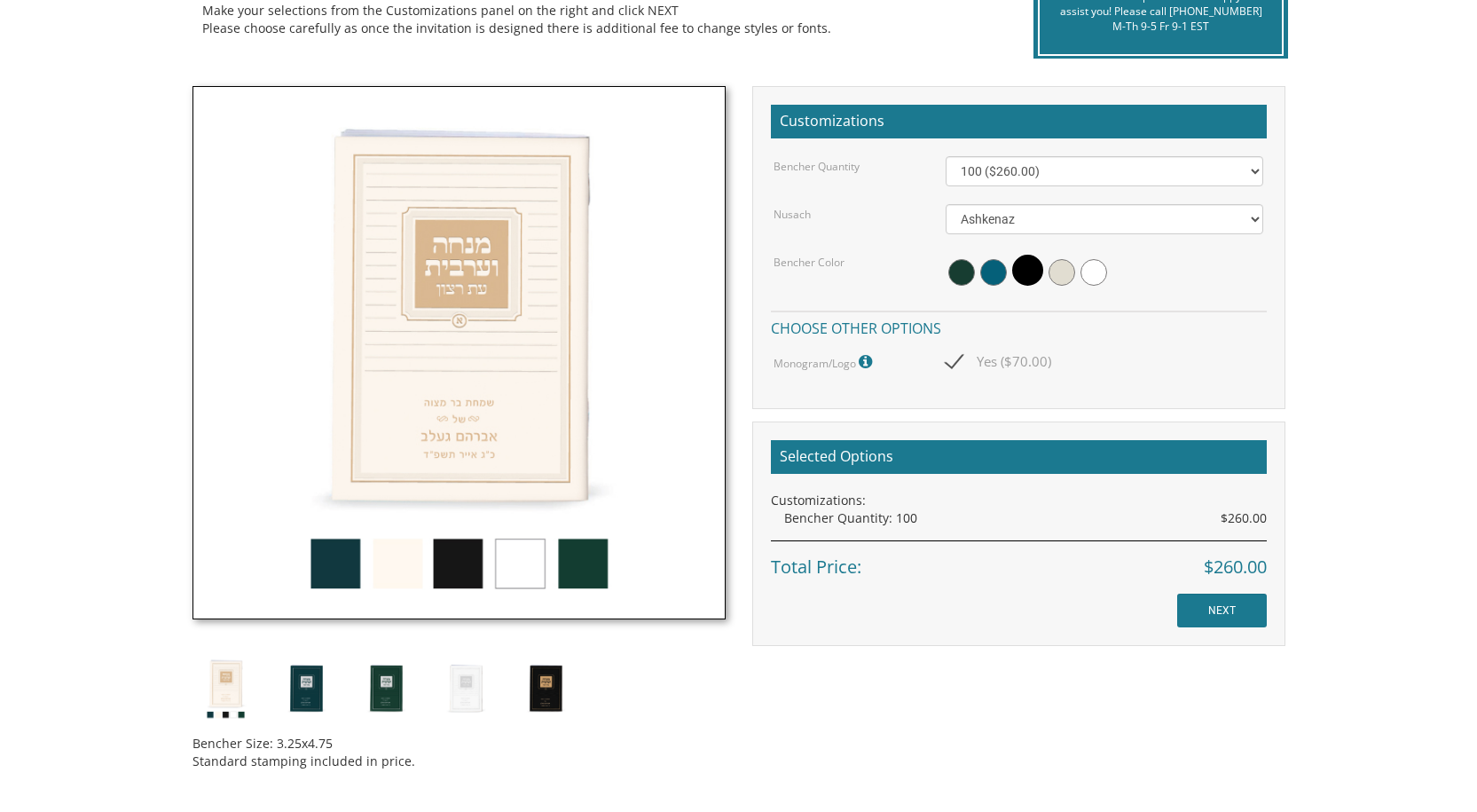
scroll to position [444, 0]
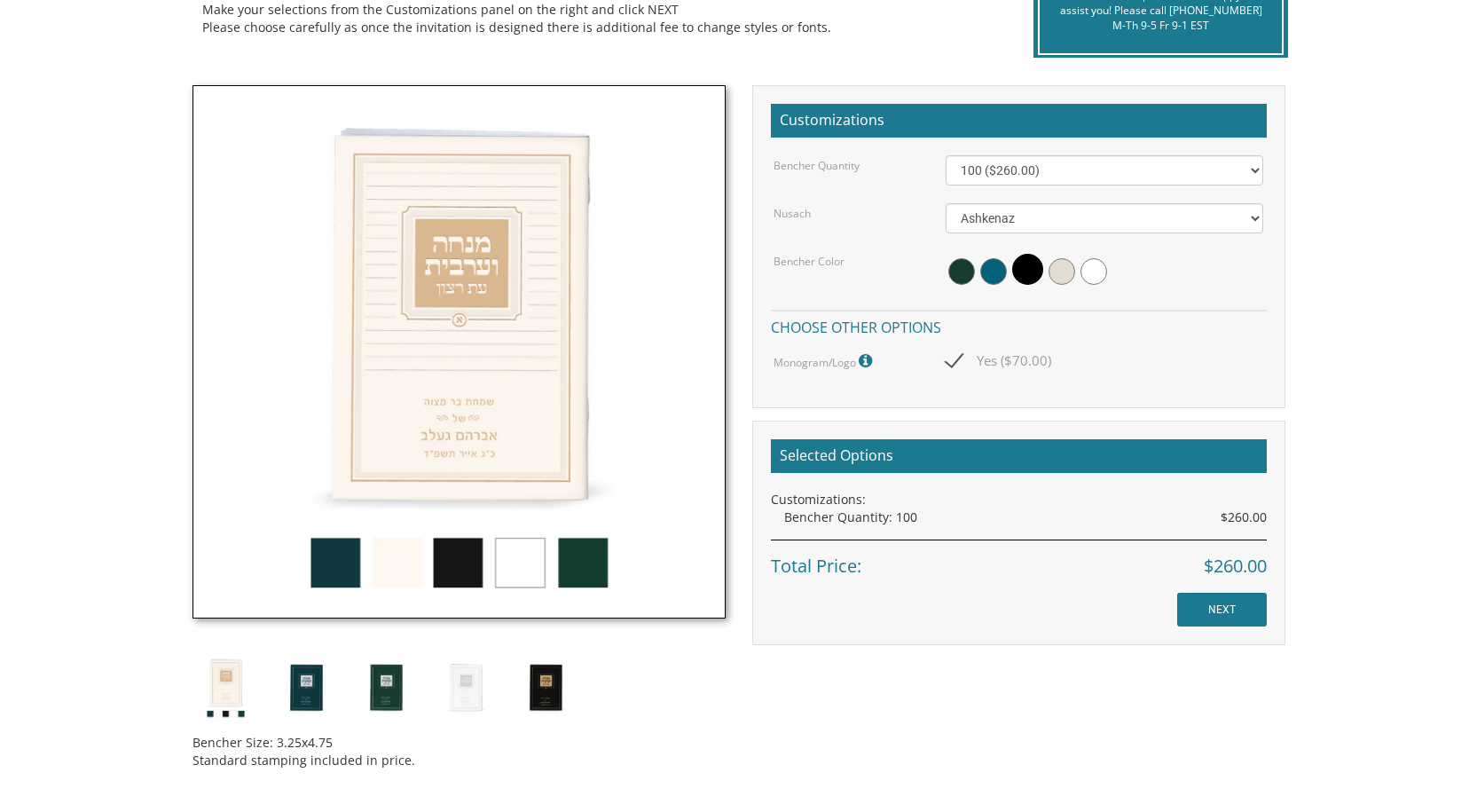
click at [867, 363] on icon at bounding box center [867, 360] width 18 height 16
click at [968, 364] on span "Yes ($70.00)" at bounding box center [999, 361] width 106 height 22
click at [957, 364] on input "Yes ($70.00)" at bounding box center [952, 358] width 11 height 11
checkbox input "false"
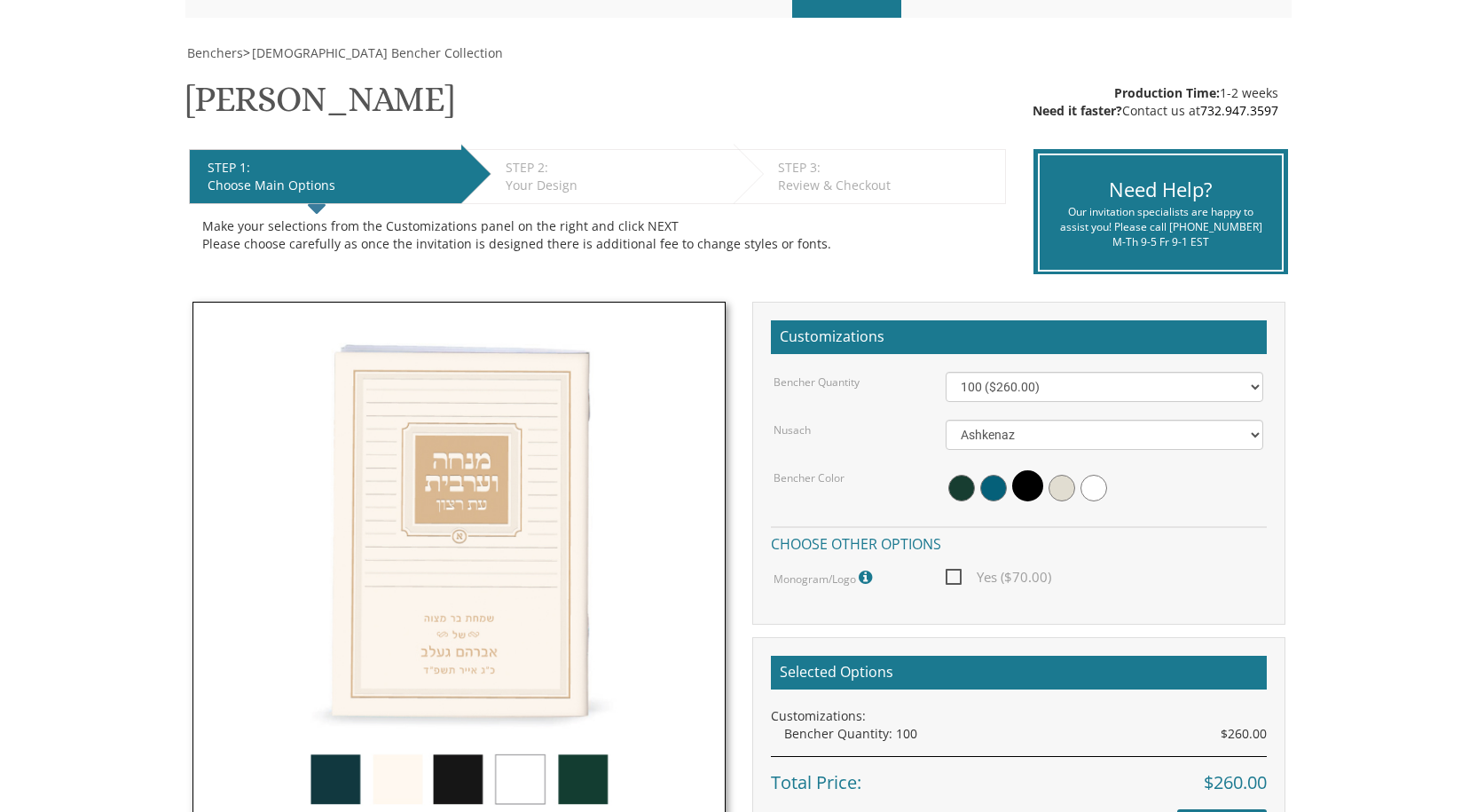
scroll to position [0, 0]
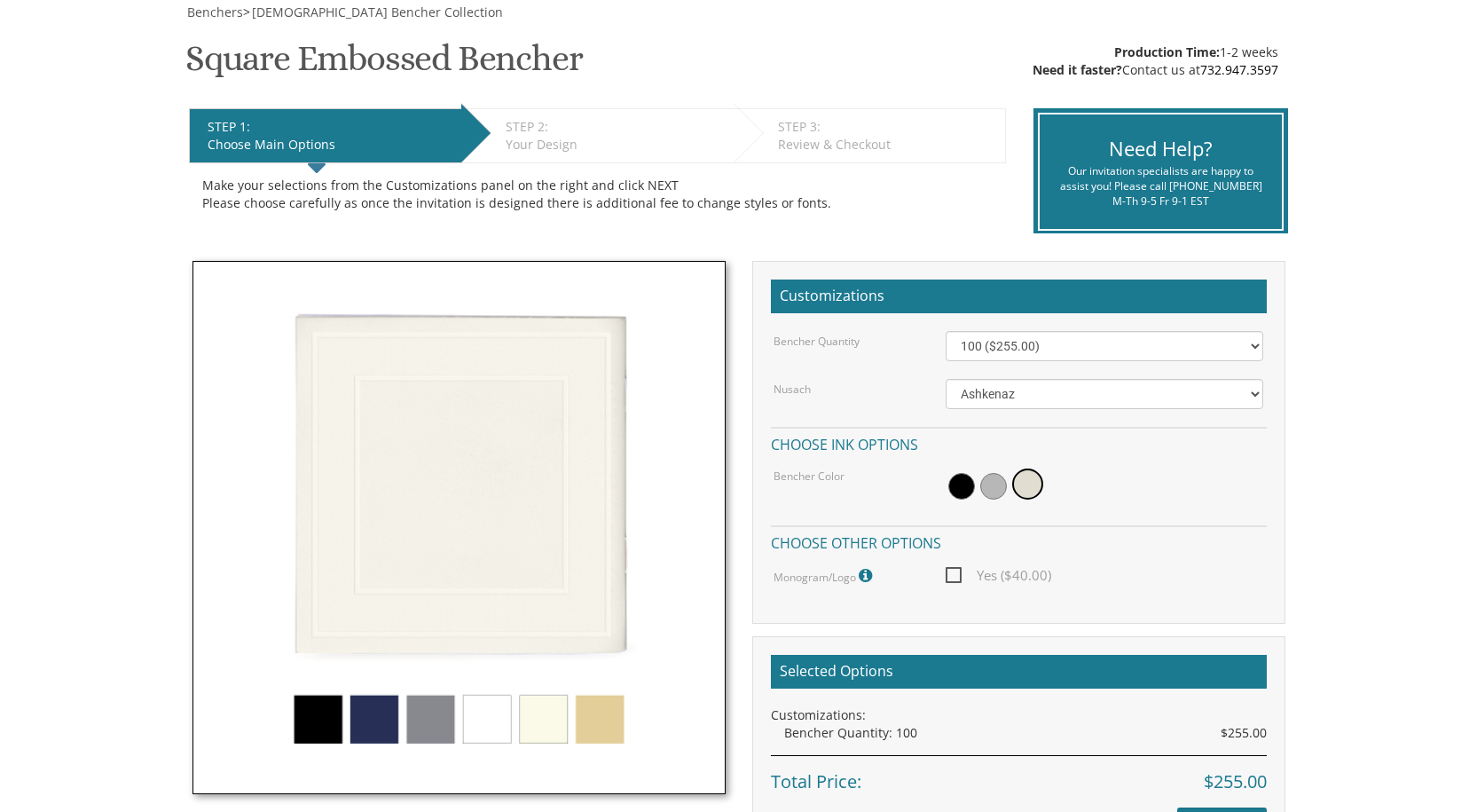
scroll to position [266, 0]
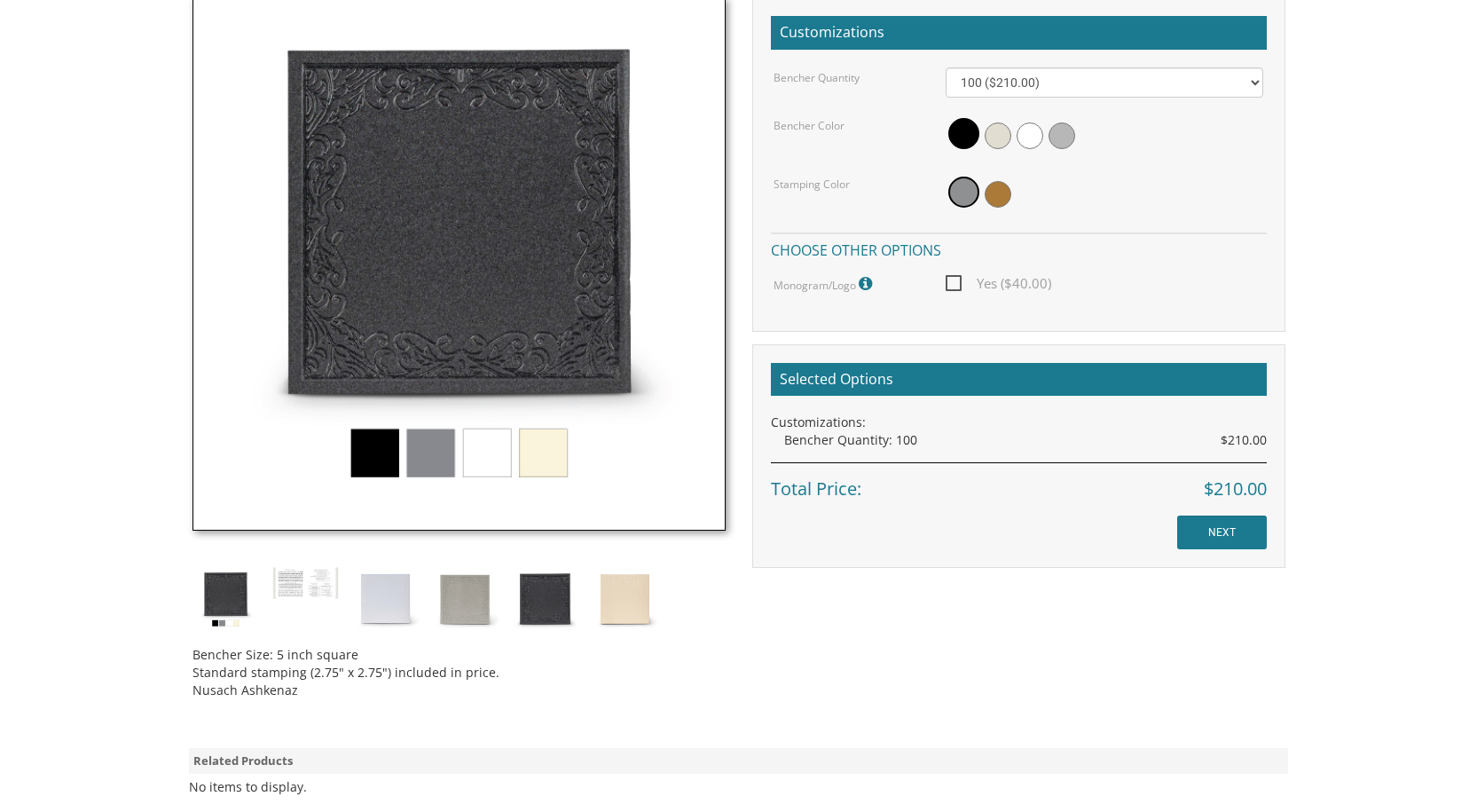
scroll to position [532, 0]
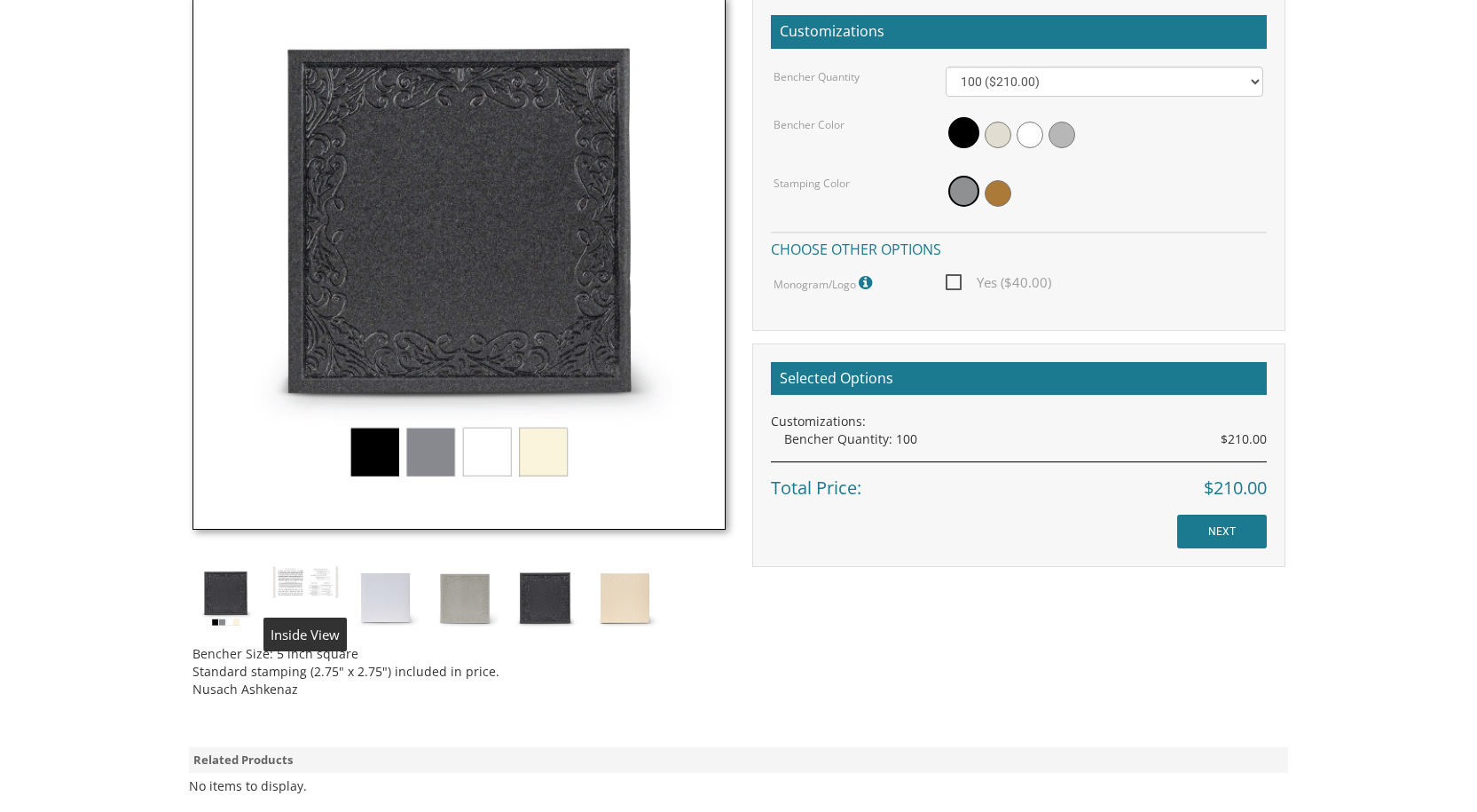
click at [303, 575] on img at bounding box center [305, 582] width 67 height 33
click at [322, 589] on img at bounding box center [305, 582] width 67 height 33
click at [305, 642] on div "Bencher Size: 5 inch square Standard stamping (2.75" x 2.75") included in price…" at bounding box center [459, 665] width 533 height 67
click at [316, 634] on div "Bencher Size: 5 inch square Standard stamping (2.75" x 2.75") included in price…" at bounding box center [459, 354] width 560 height 715
click at [307, 589] on img at bounding box center [305, 582] width 67 height 33
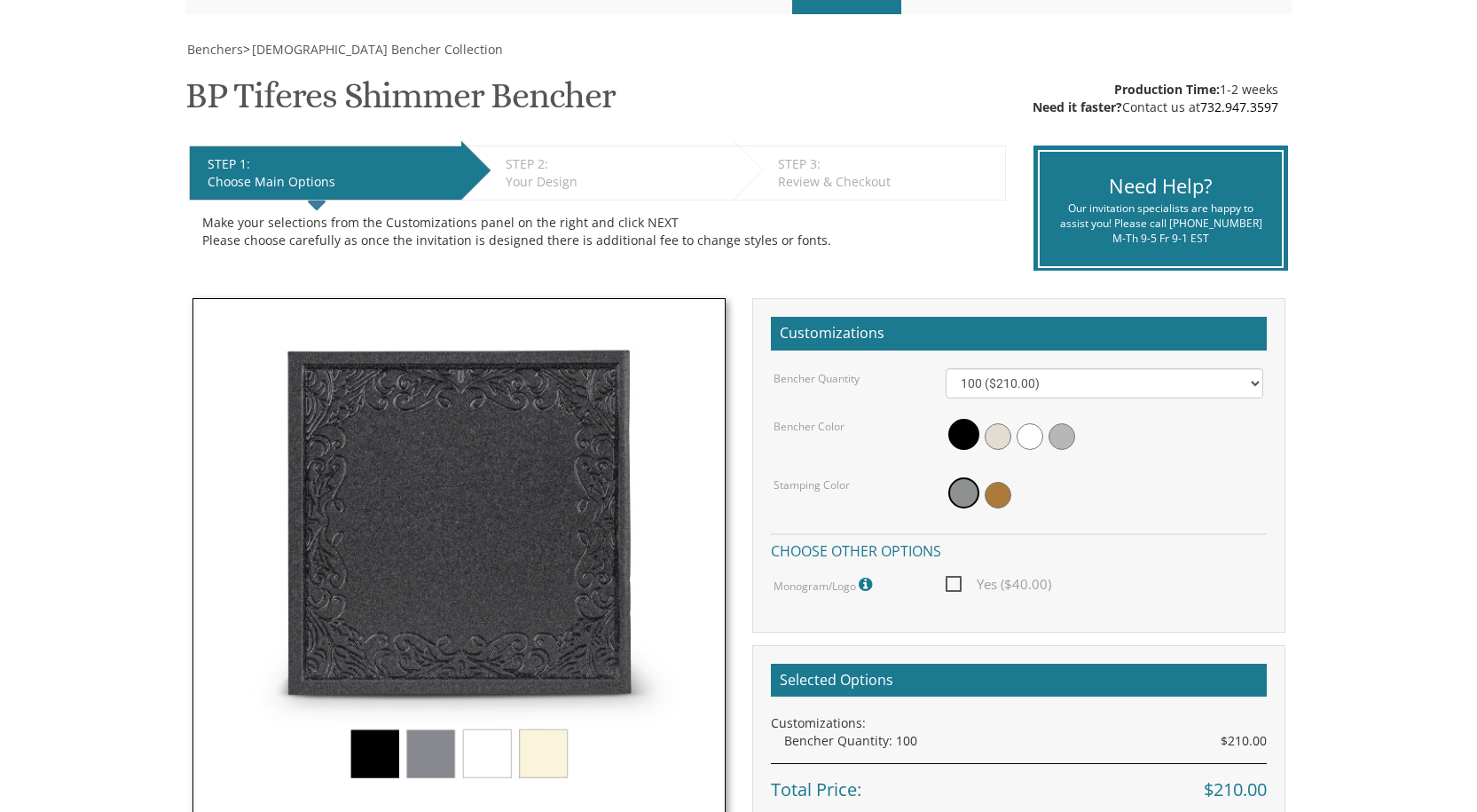
scroll to position [177, 0]
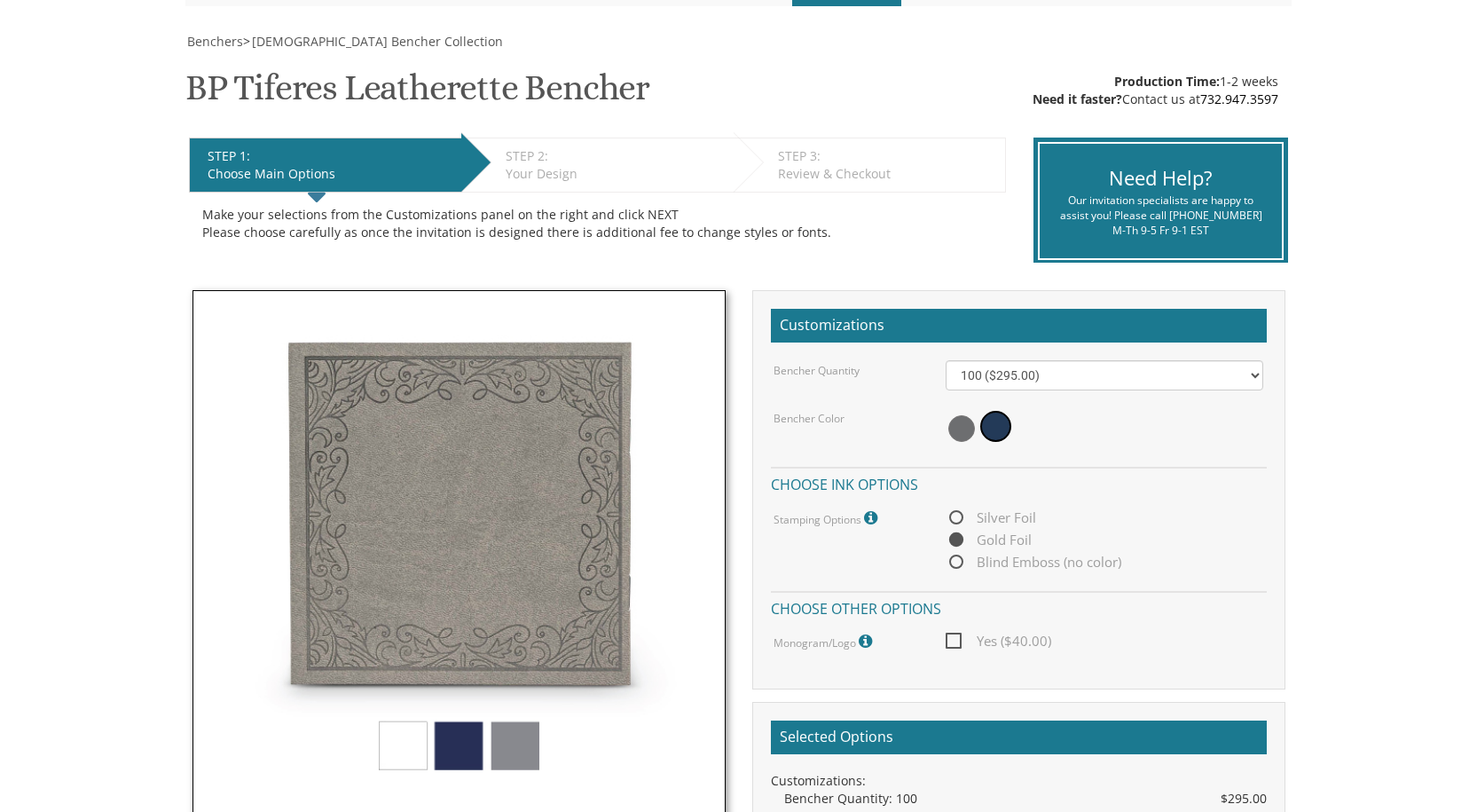
scroll to position [266, 0]
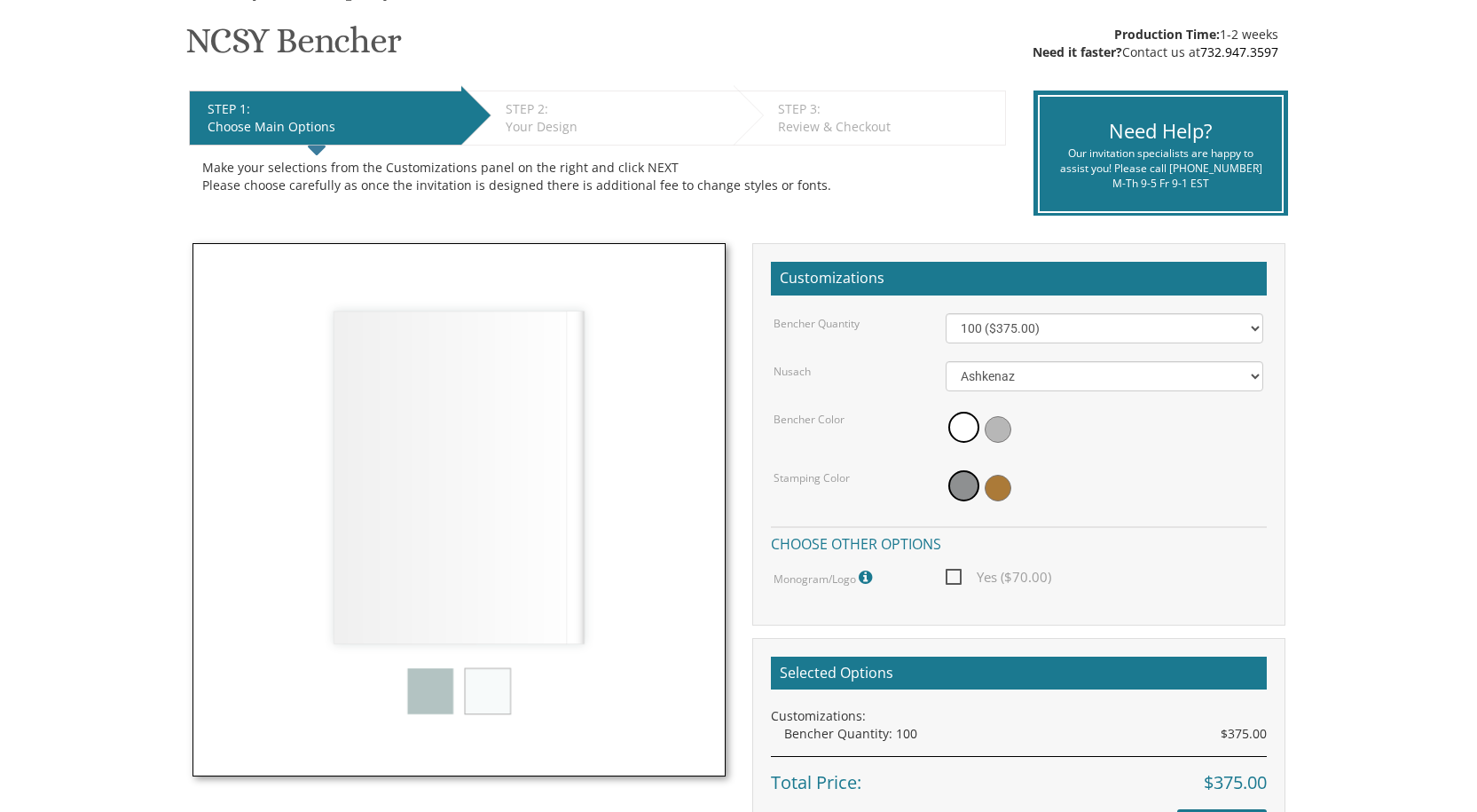
scroll to position [354, 0]
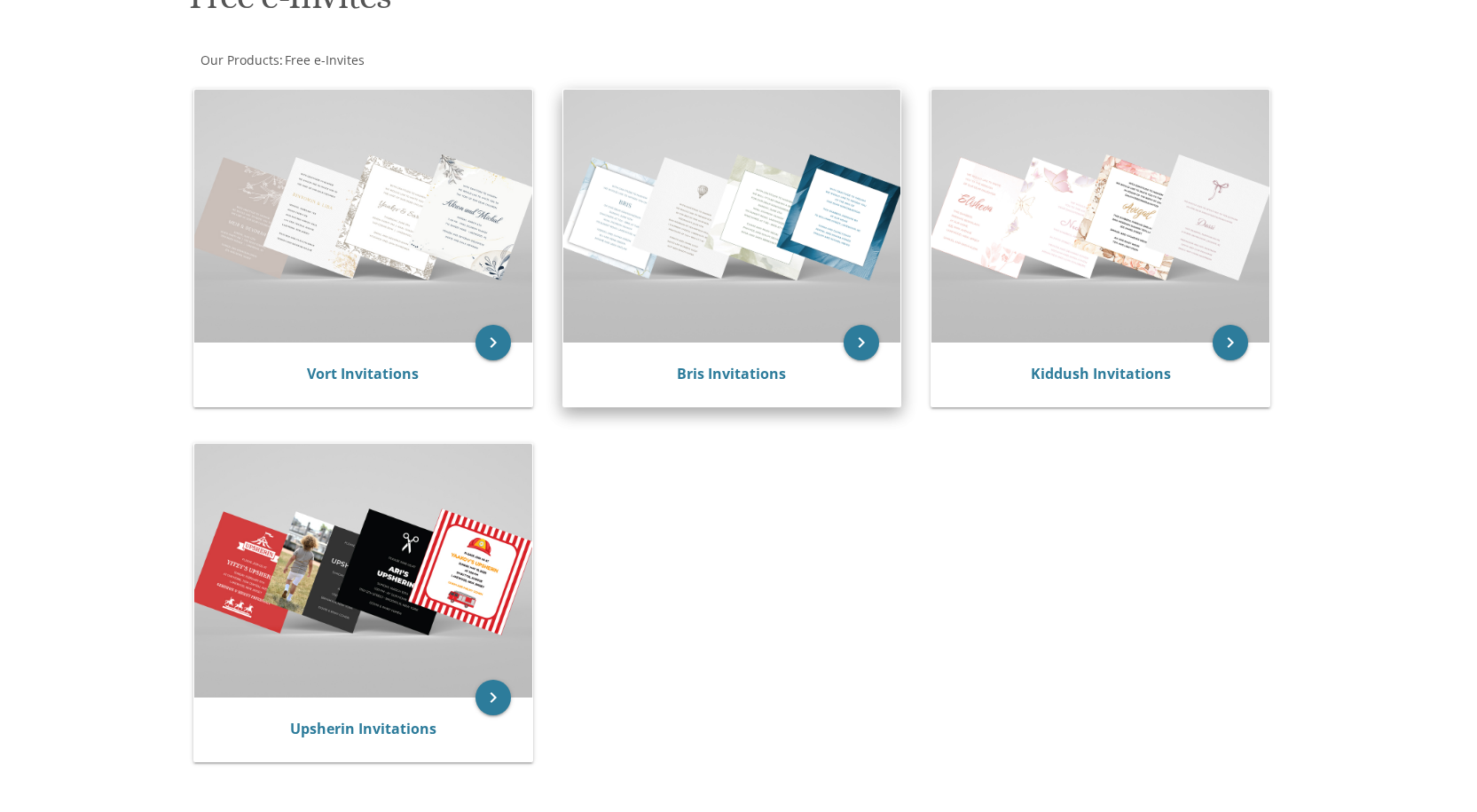
scroll to position [266, 0]
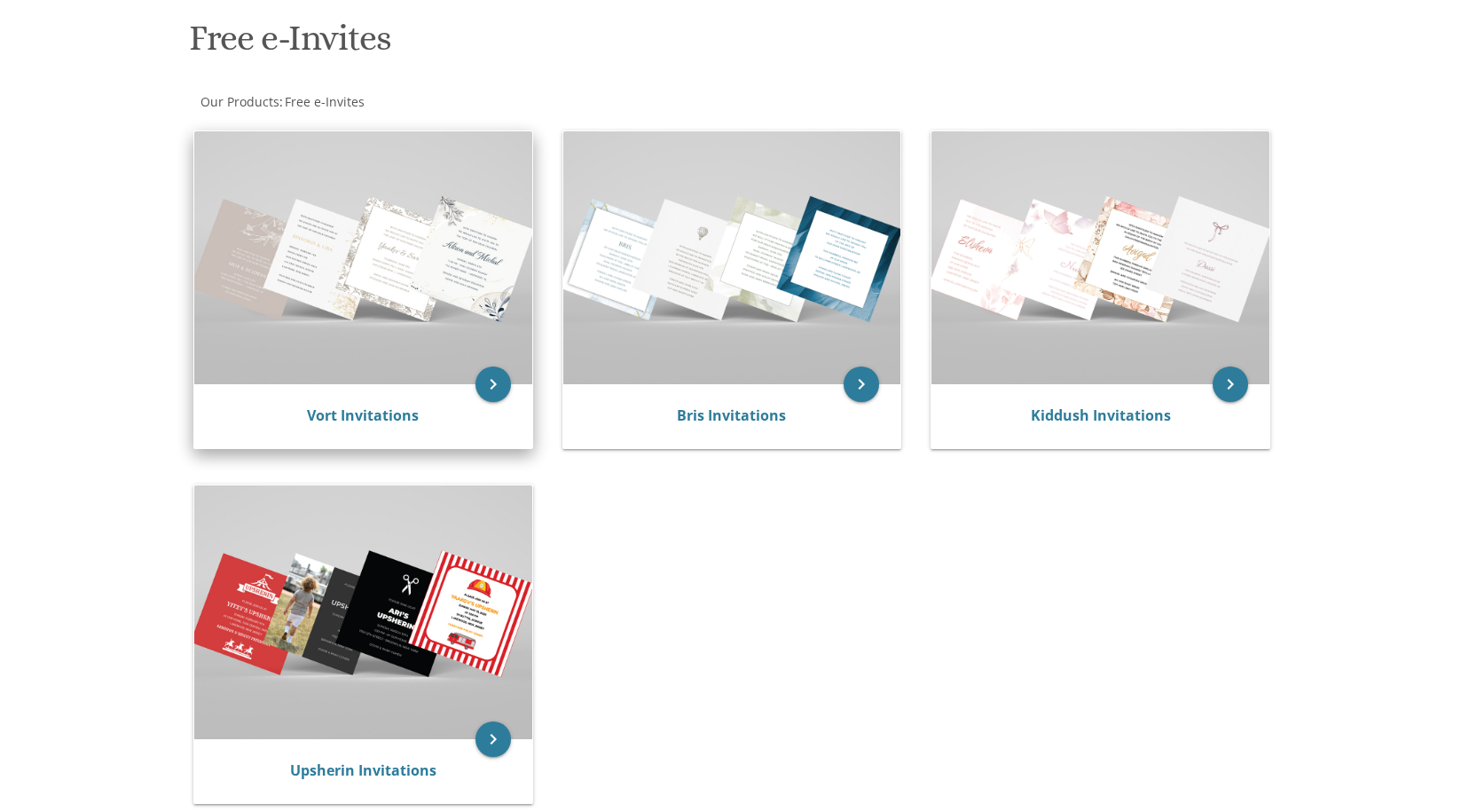
click at [405, 253] on img at bounding box center [363, 257] width 338 height 252
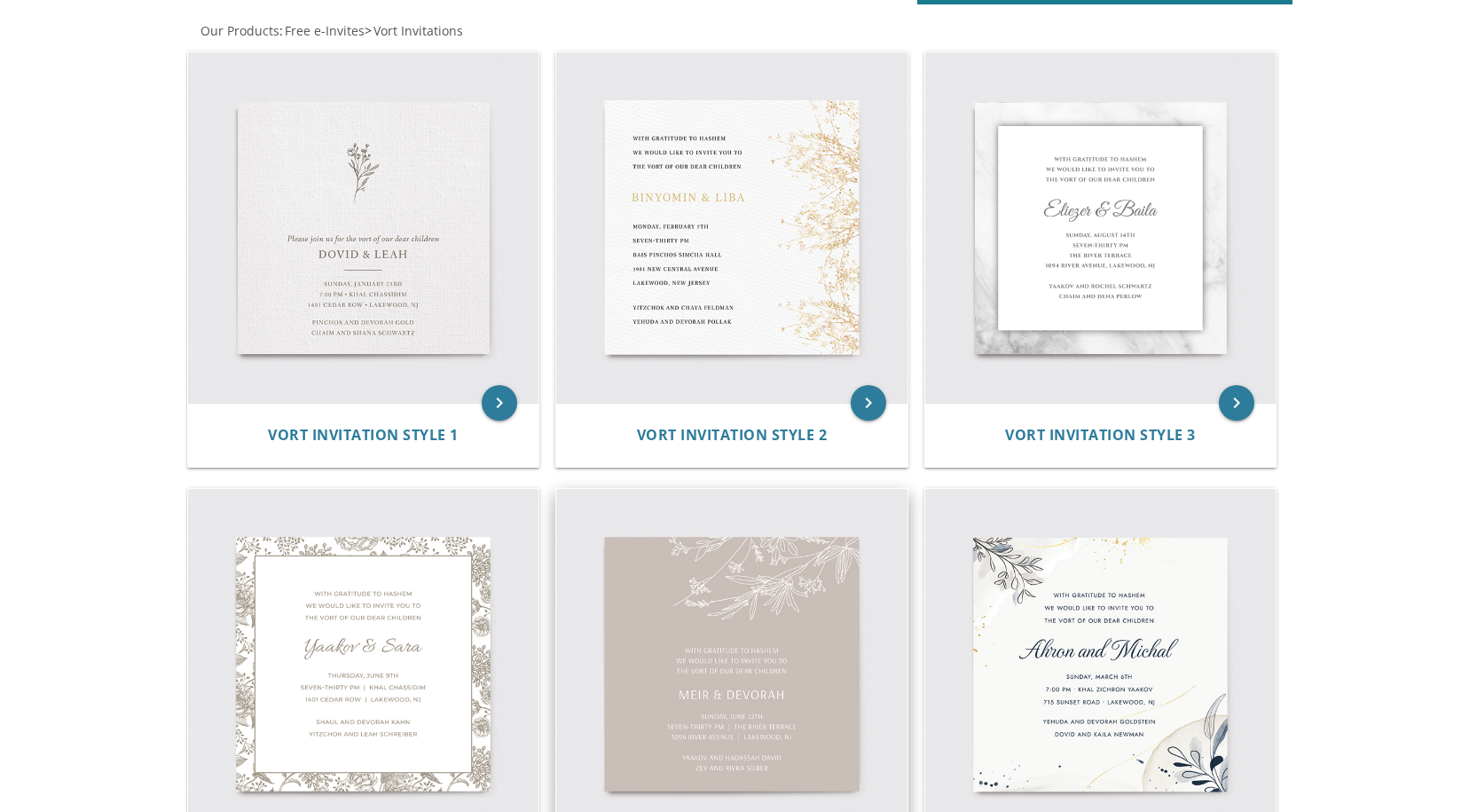
scroll to position [266, 0]
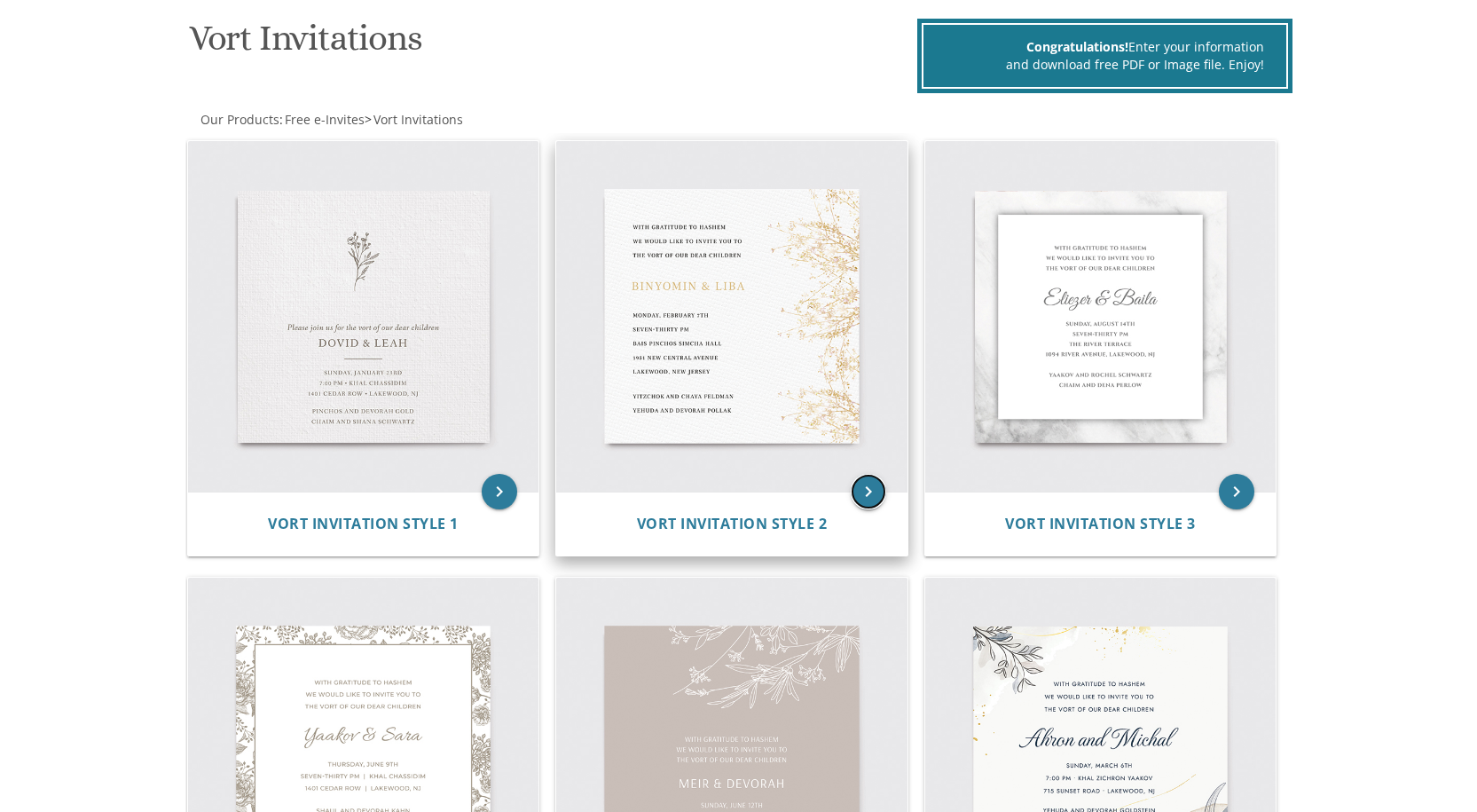
click at [863, 491] on icon "keyboard_arrow_right" at bounding box center [869, 491] width 35 height 35
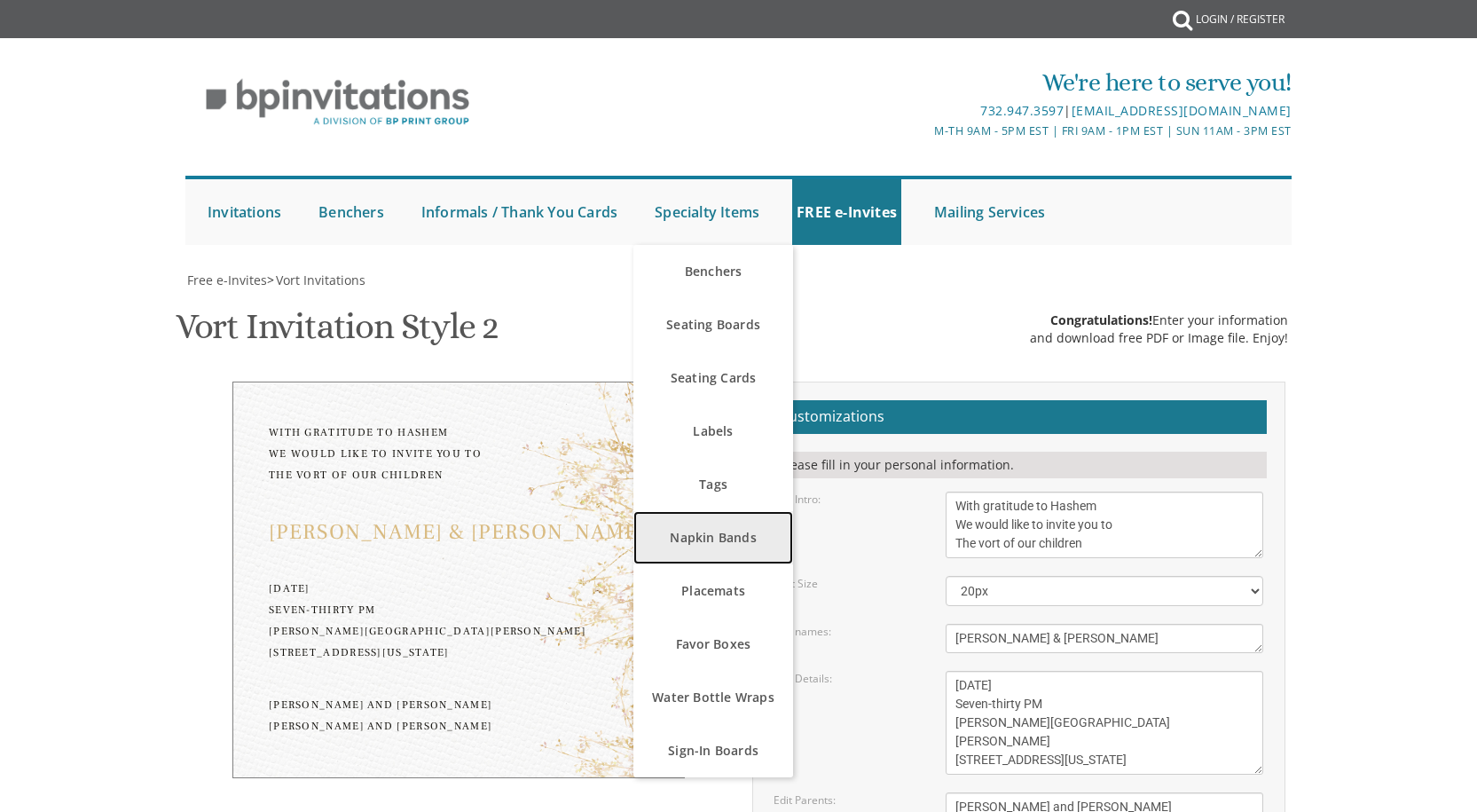
click at [722, 535] on link "Napkin Bands" at bounding box center [713, 537] width 160 height 53
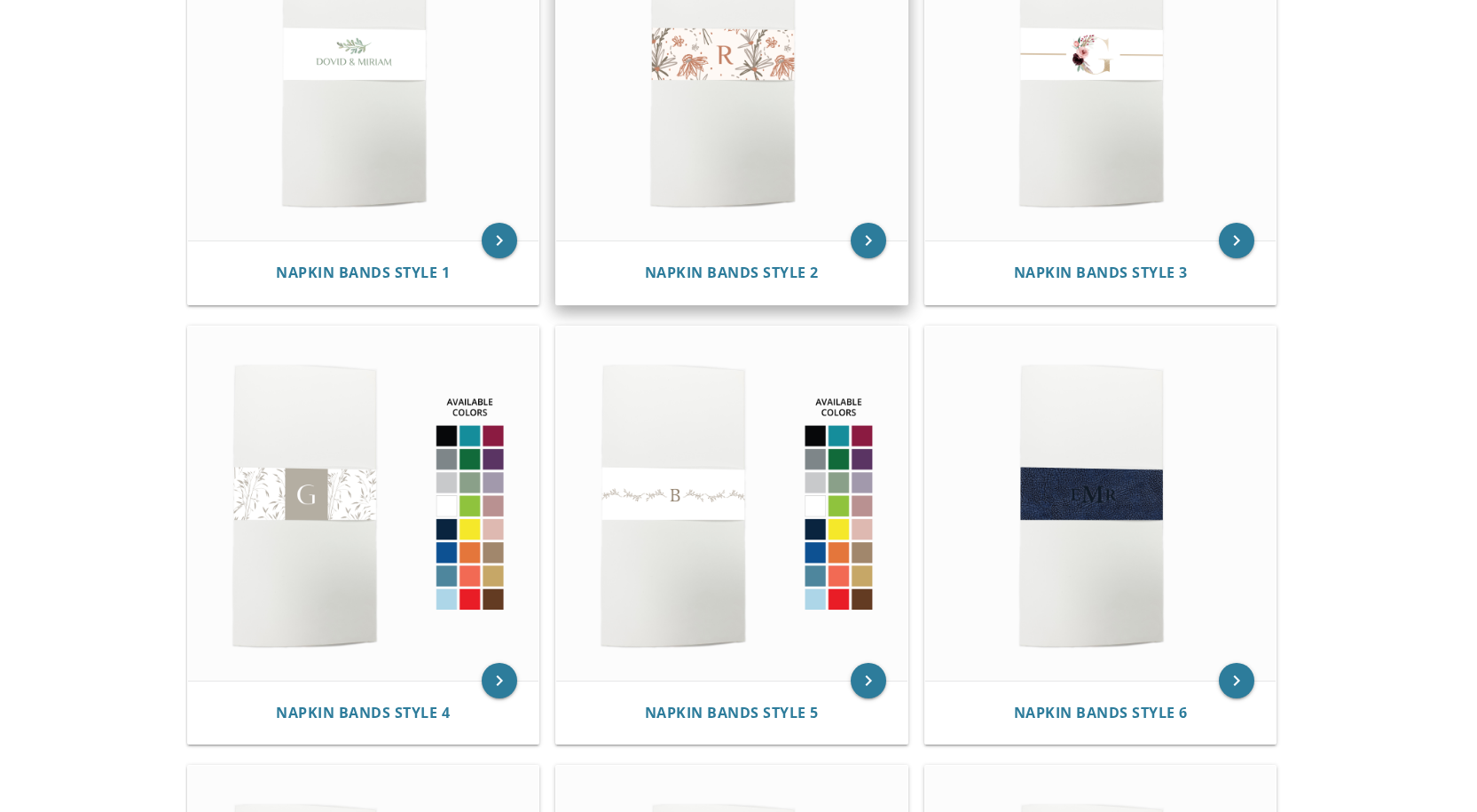
scroll to position [532, 0]
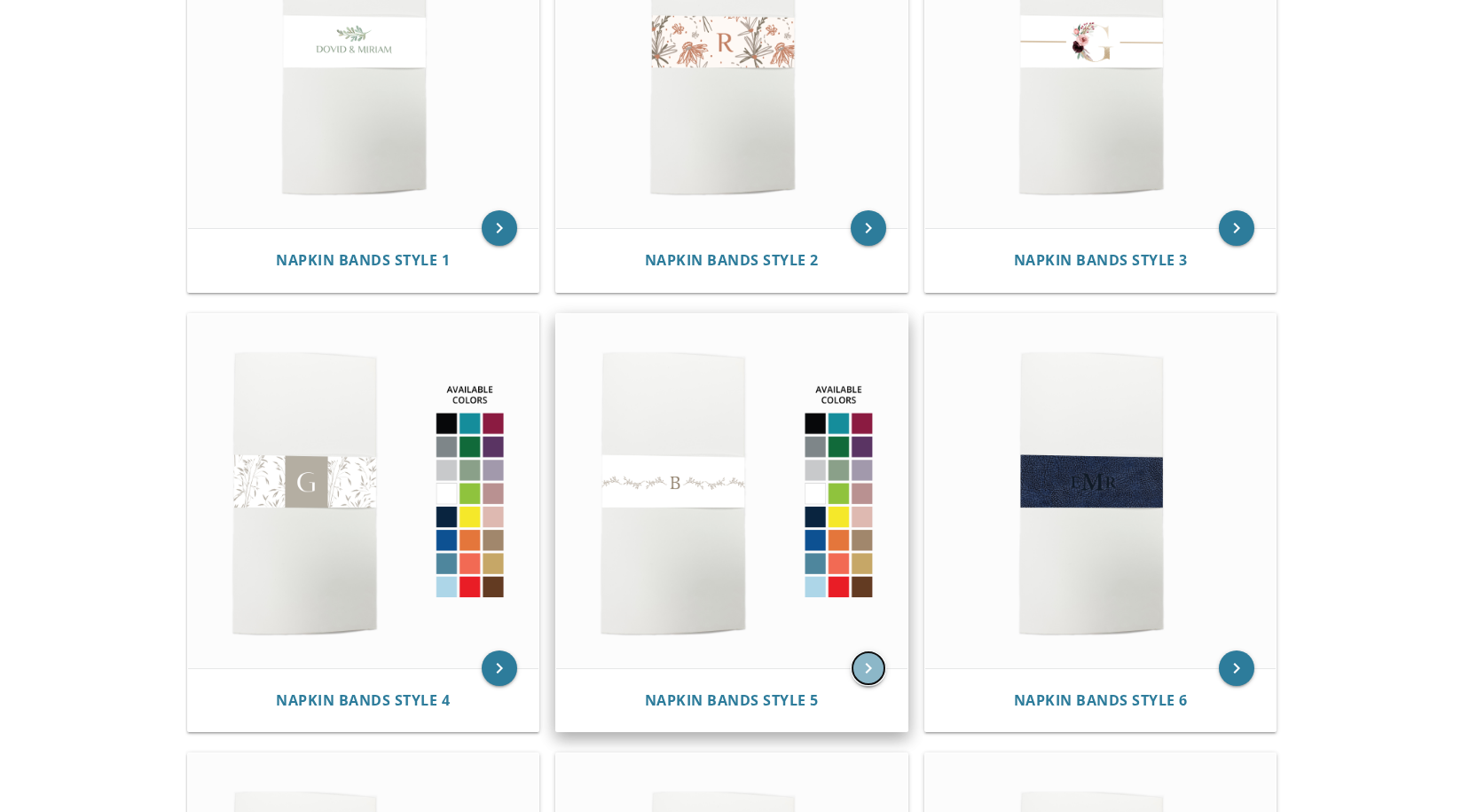
click at [872, 672] on icon "keyboard_arrow_right" at bounding box center [869, 668] width 35 height 35
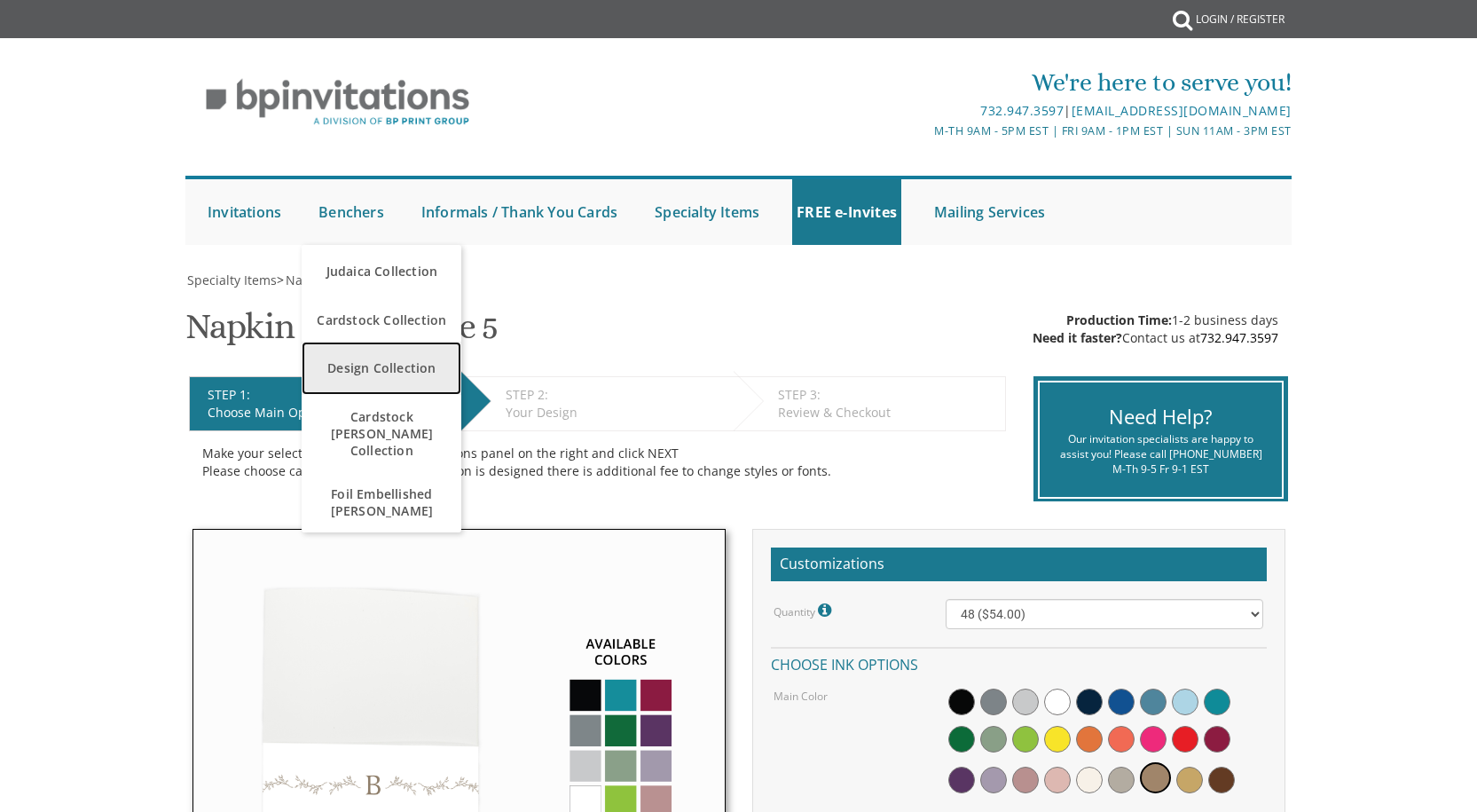
click at [407, 371] on link "Design Collection" at bounding box center [382, 367] width 160 height 53
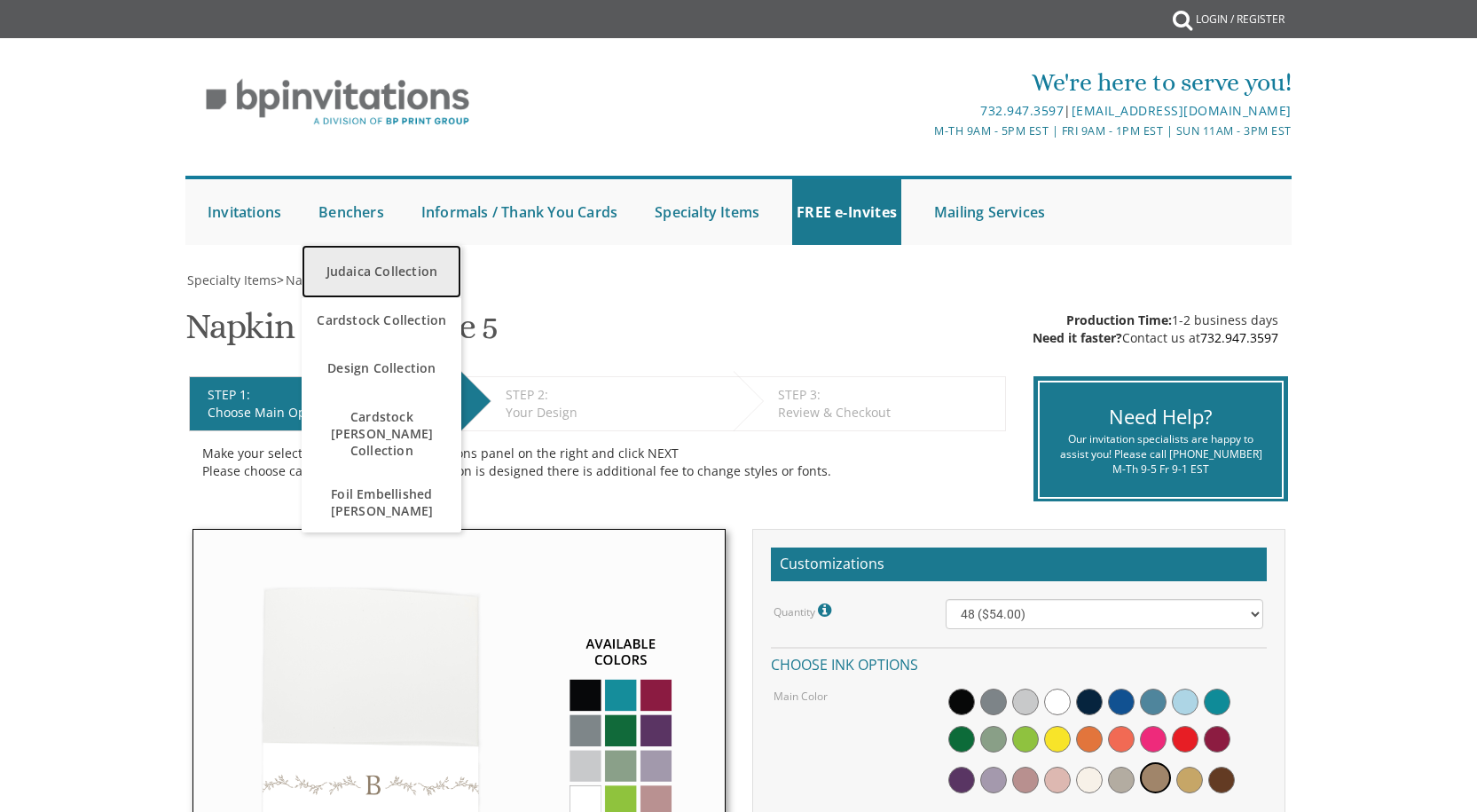
click at [381, 274] on link "Judaica Collection" at bounding box center [382, 271] width 160 height 53
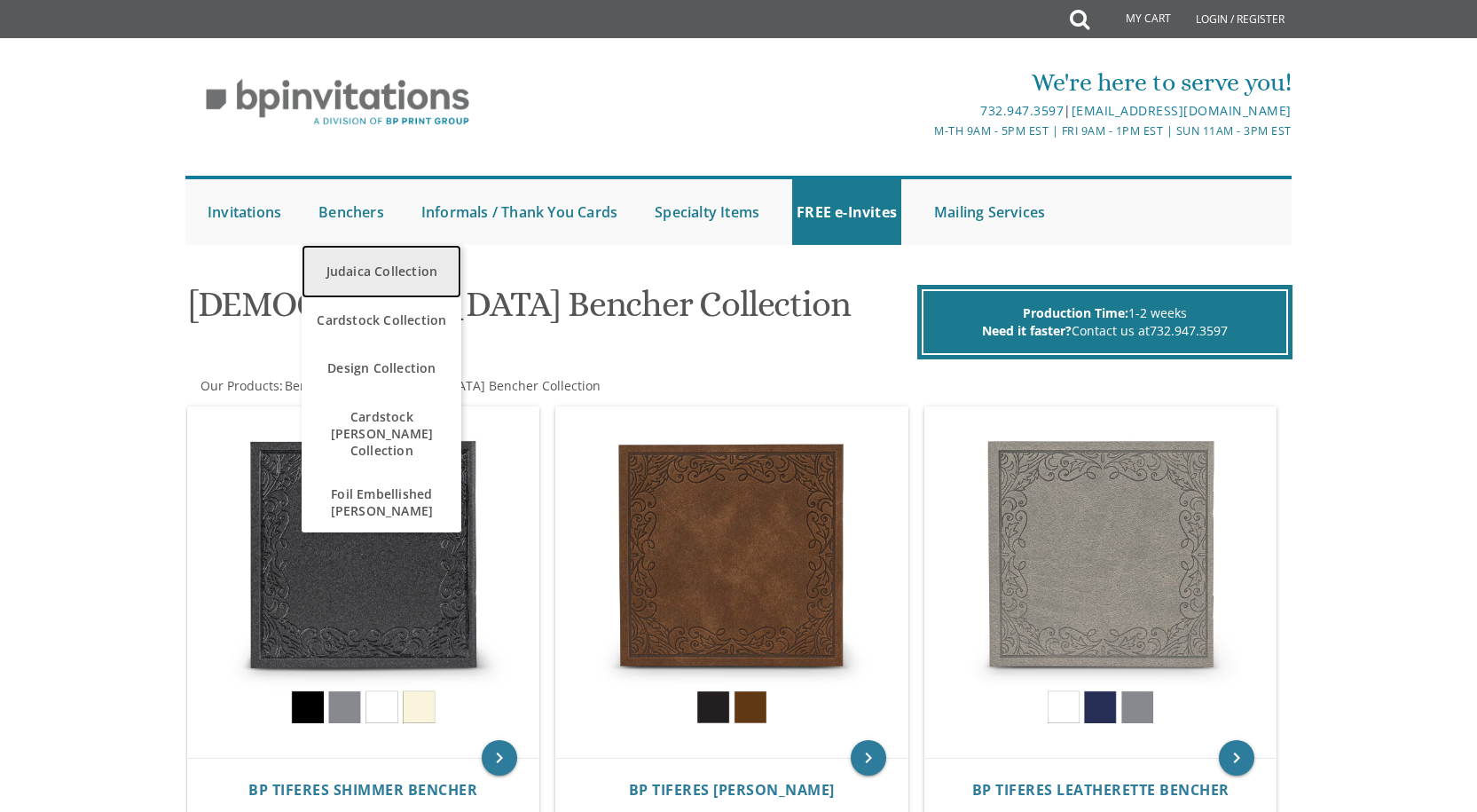
click at [383, 264] on link "Judaica Collection" at bounding box center [382, 271] width 160 height 53
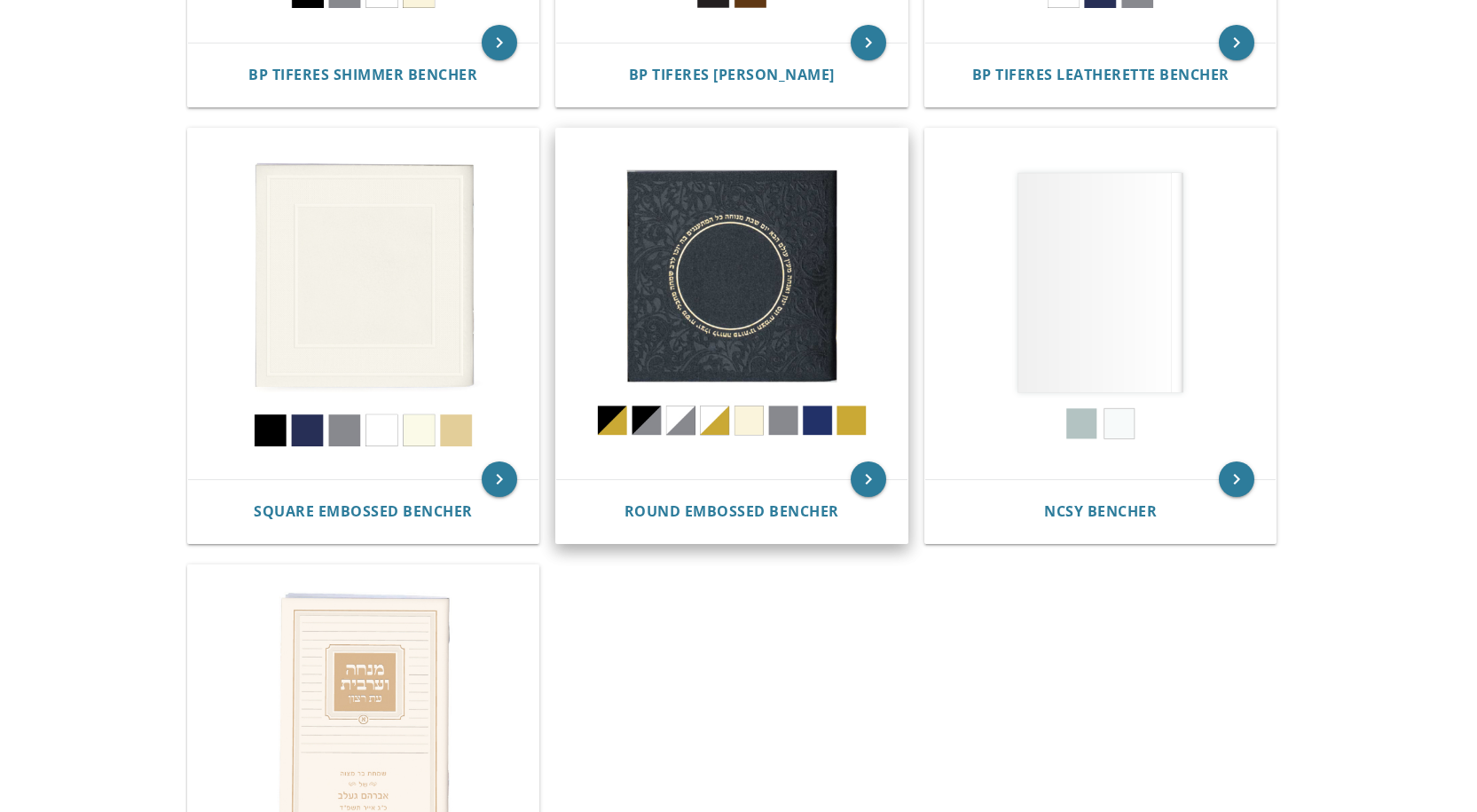
scroll to position [710, 0]
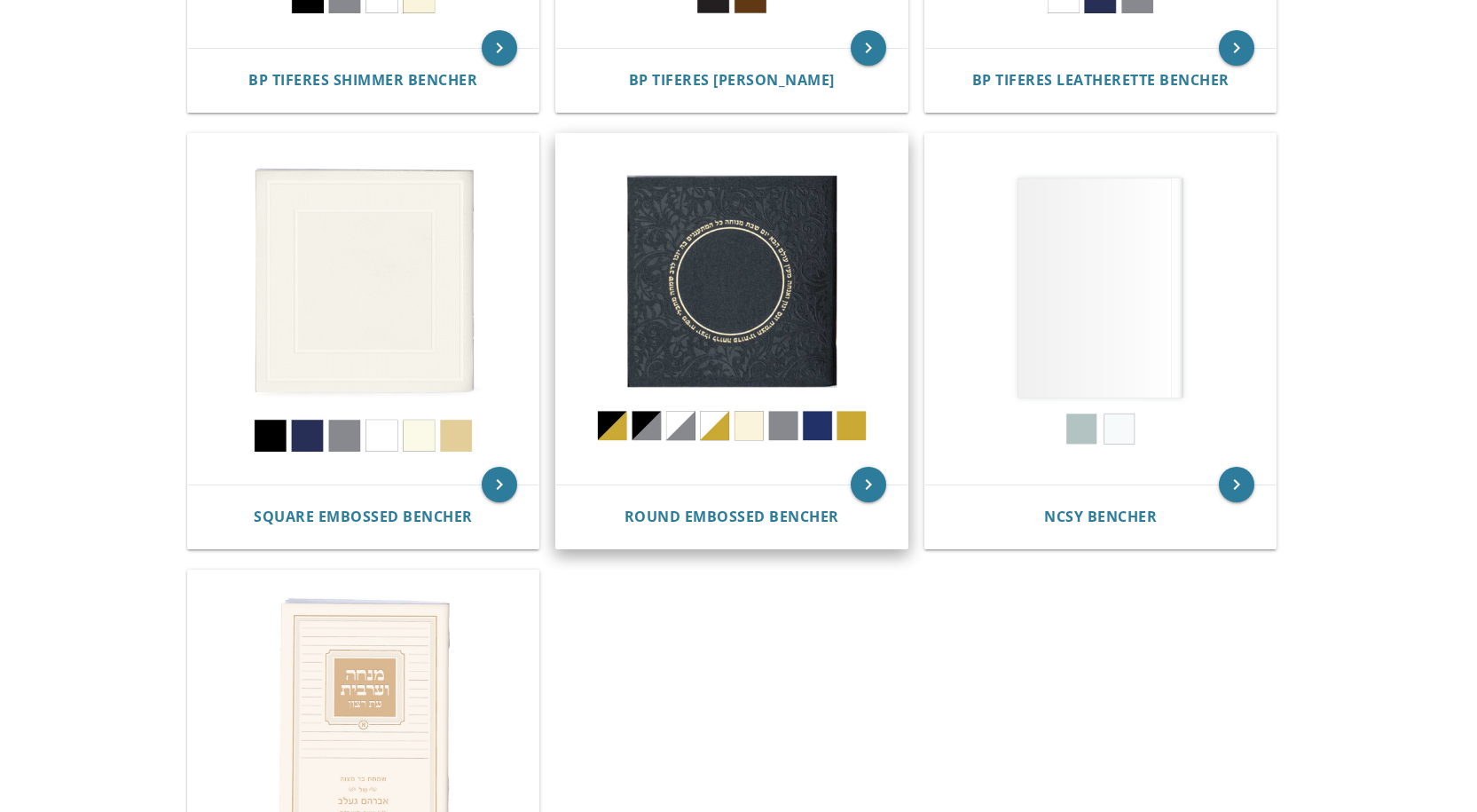
click at [745, 323] on img at bounding box center [732, 309] width 351 height 351
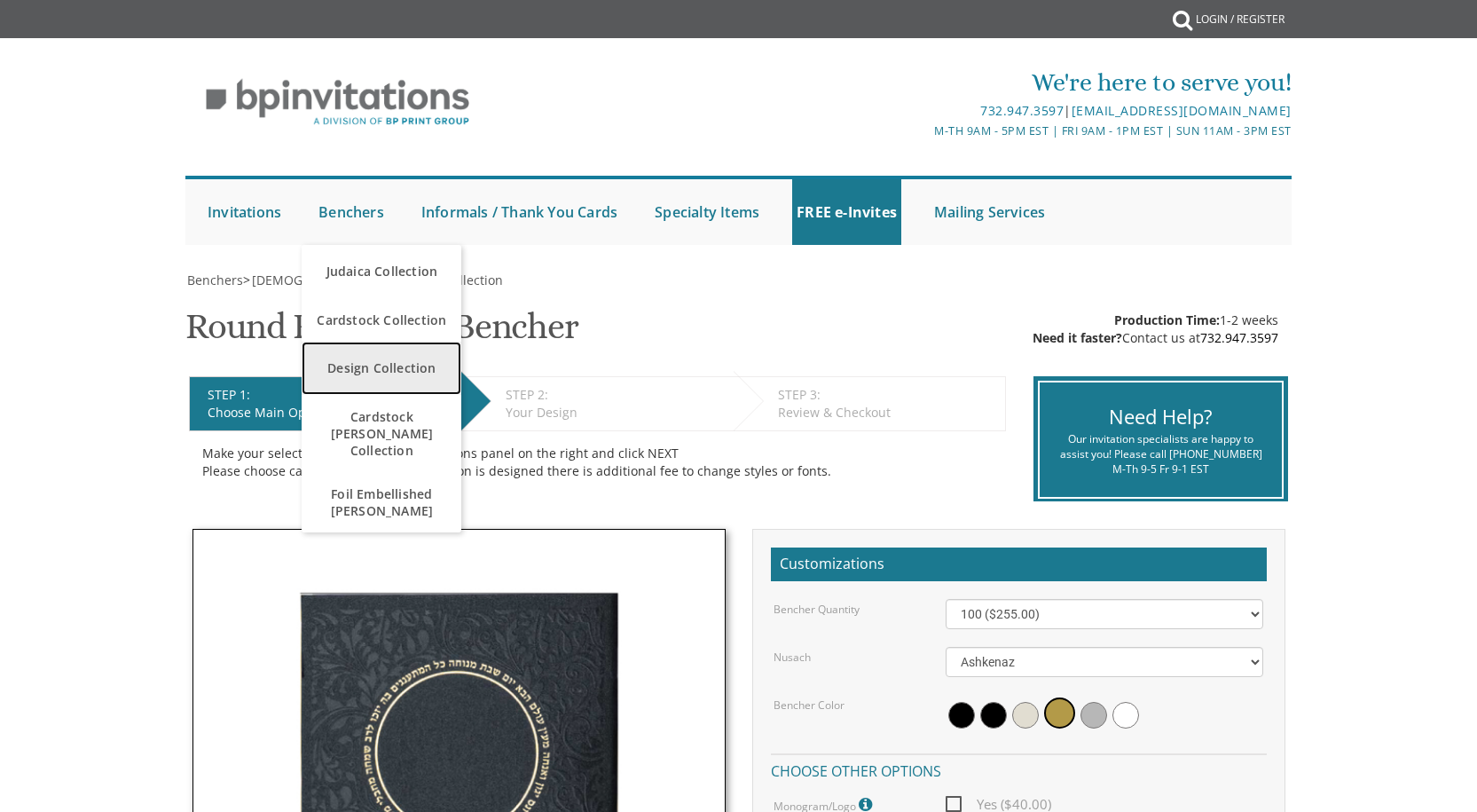
click at [374, 369] on link "Design Collection" at bounding box center [382, 367] width 160 height 53
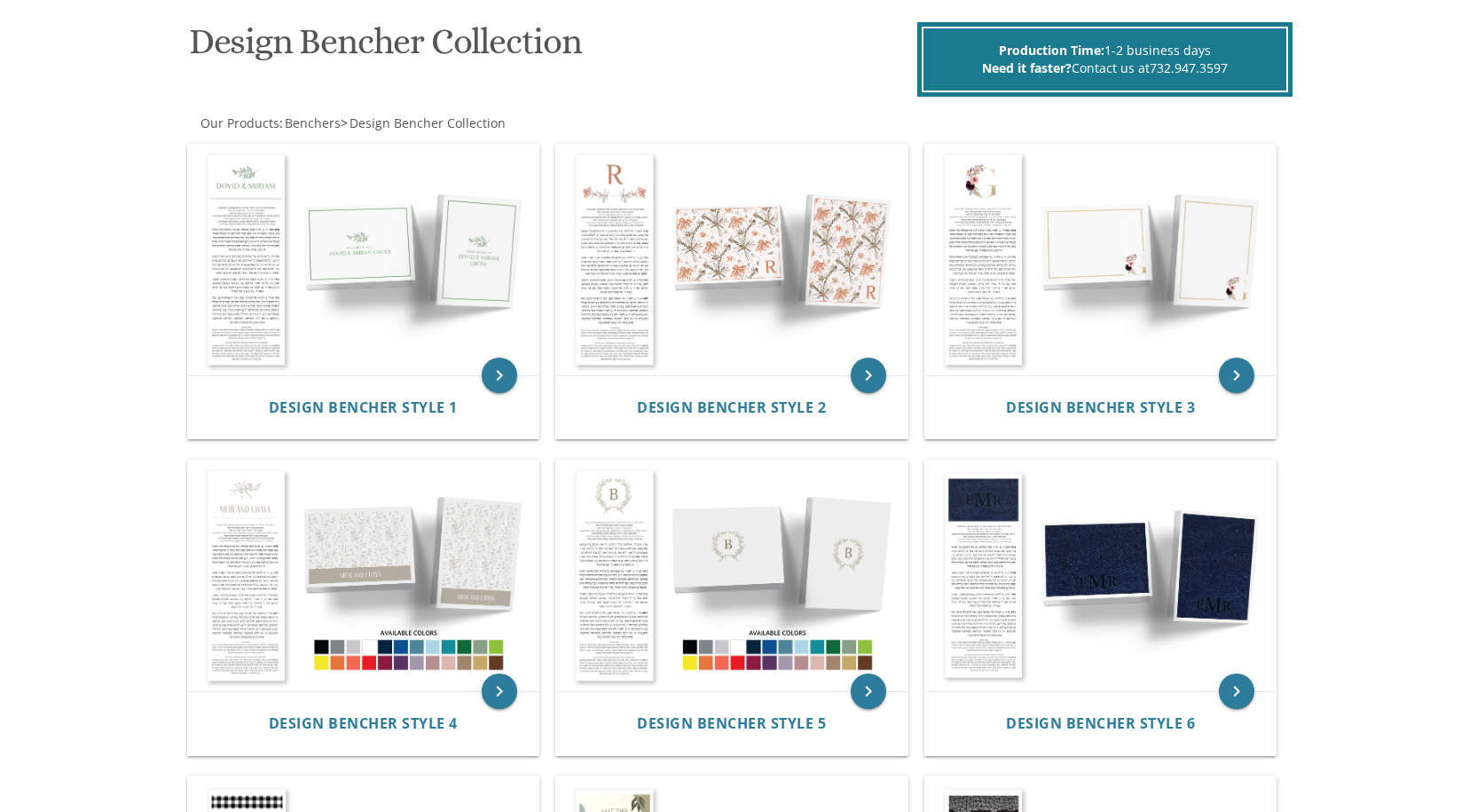
scroll to position [266, 0]
